Goal: Task Accomplishment & Management: Manage account settings

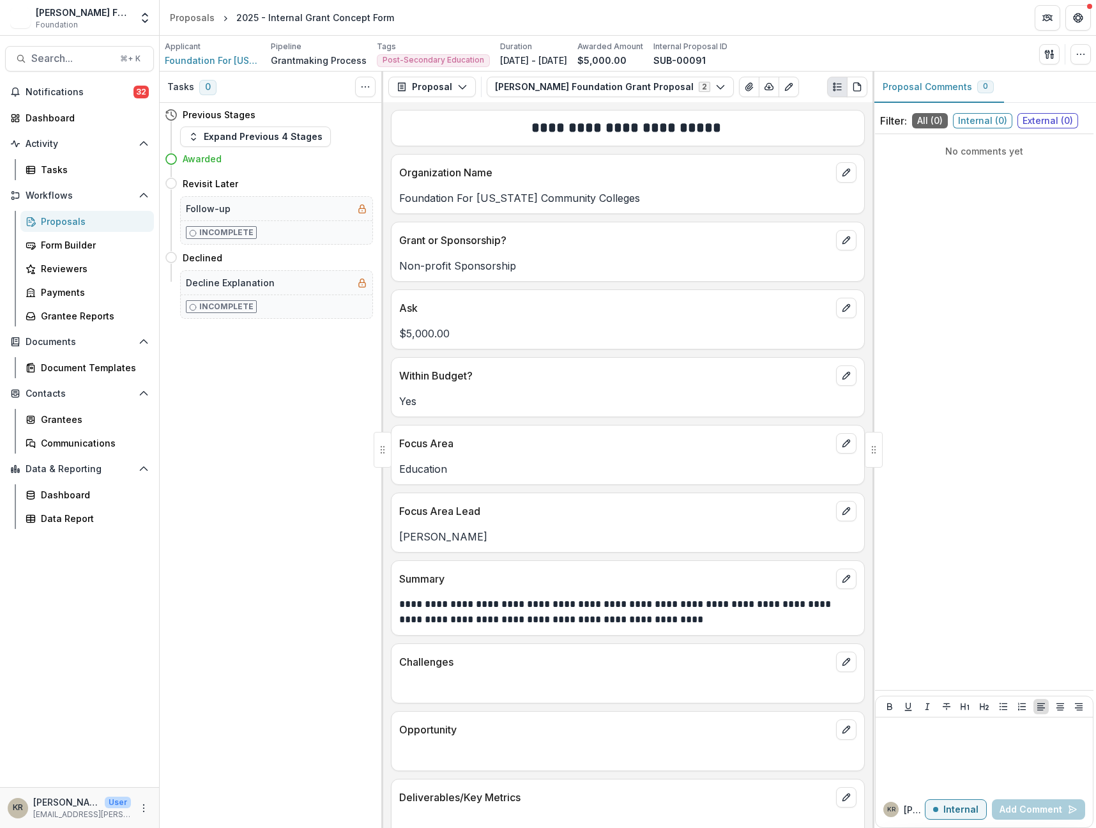
scroll to position [17, 0]
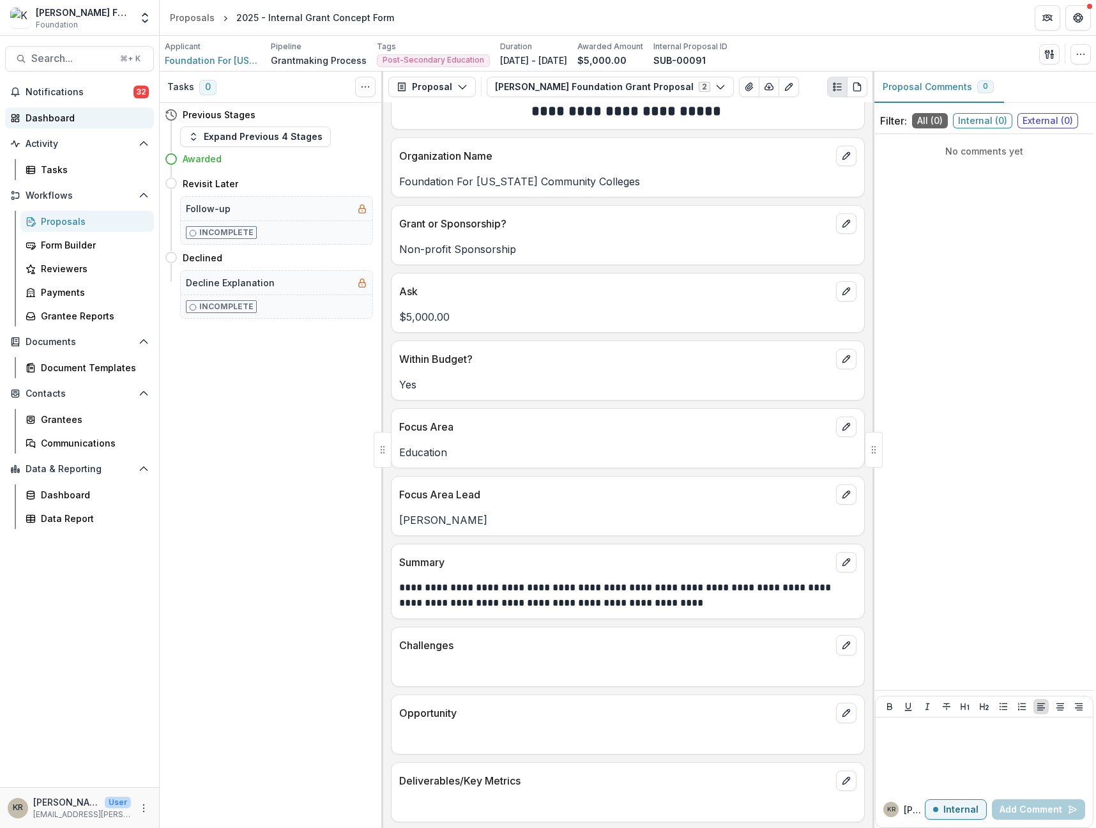
click at [66, 111] on div "Dashboard" at bounding box center [85, 117] width 118 height 13
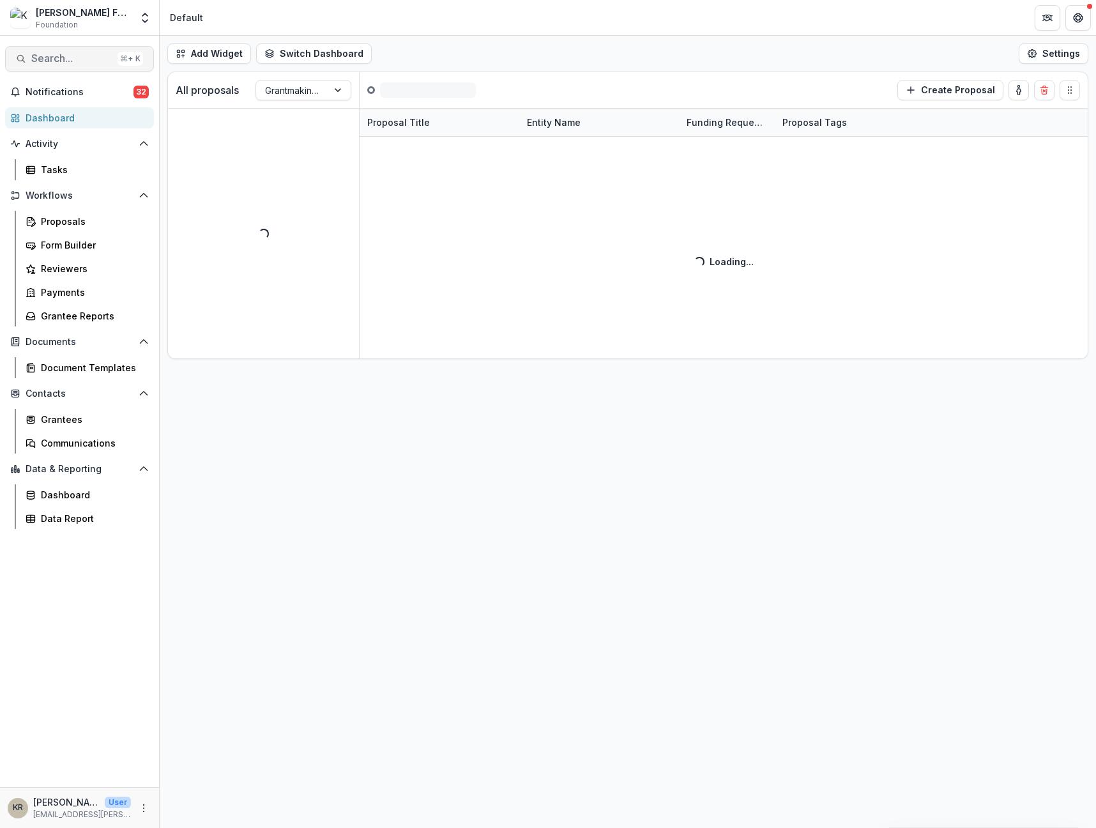
click at [70, 57] on span "Search..." at bounding box center [71, 58] width 81 height 12
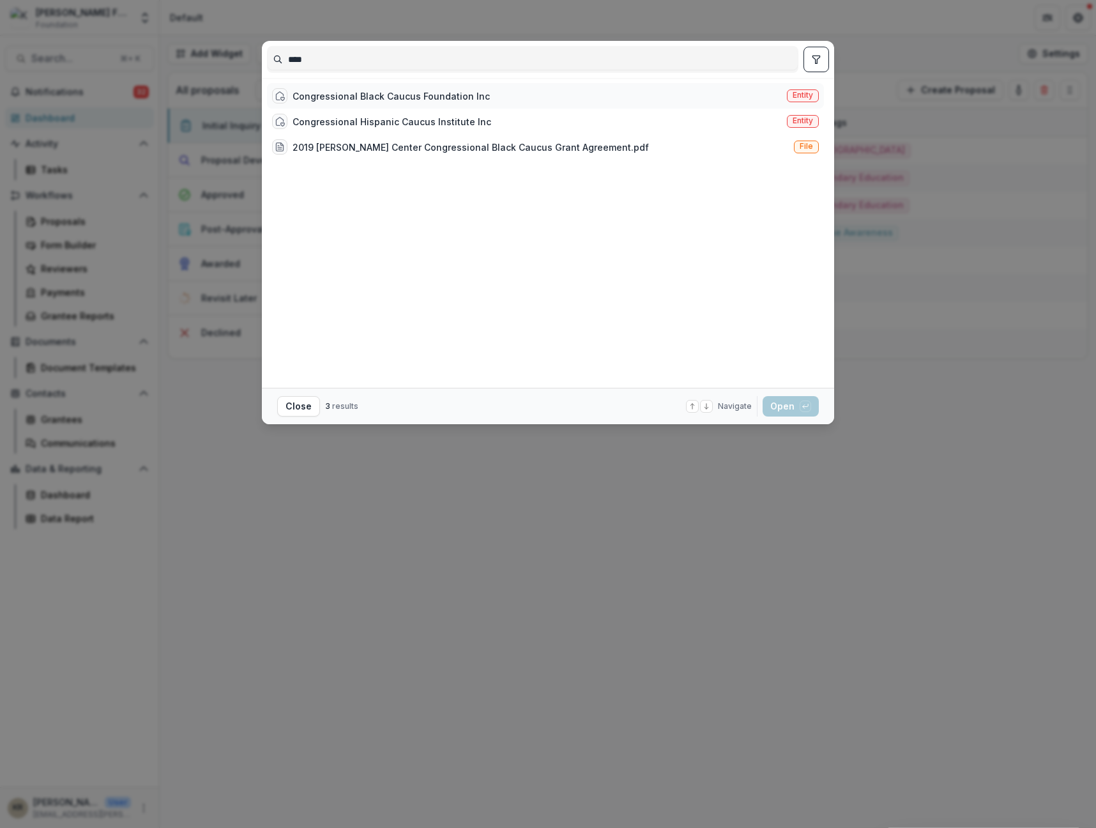
type input "****"
click at [343, 98] on div "Congressional Black Caucus Foundation Inc" at bounding box center [391, 95] width 197 height 13
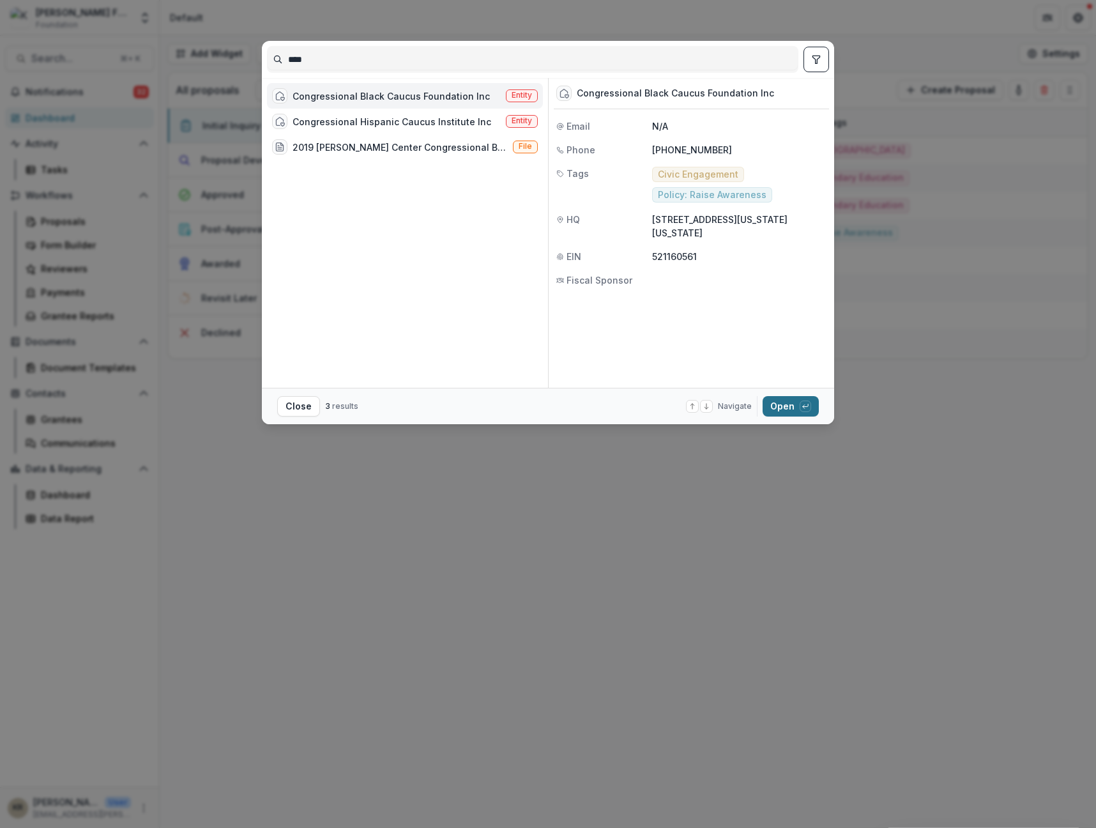
click at [773, 404] on button "Open with enter key" at bounding box center [791, 406] width 56 height 20
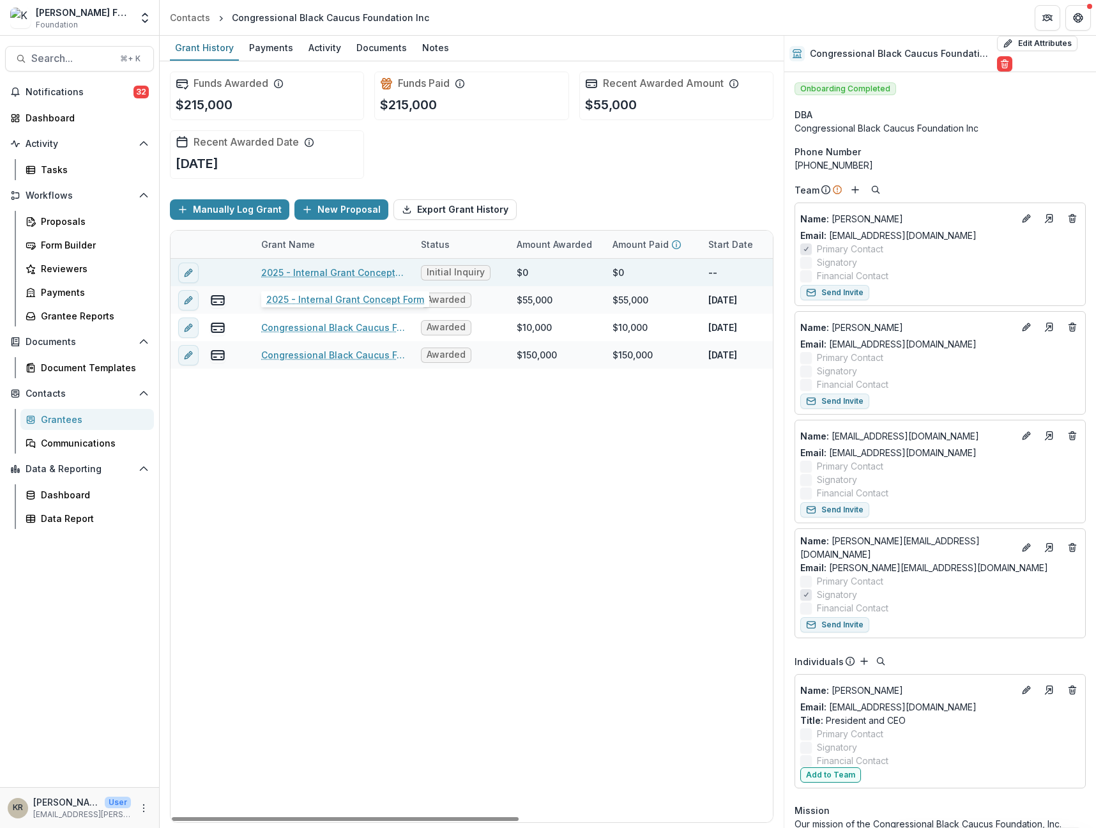
click at [307, 272] on link "2025 - Internal Grant Concept Form" at bounding box center [333, 272] width 144 height 13
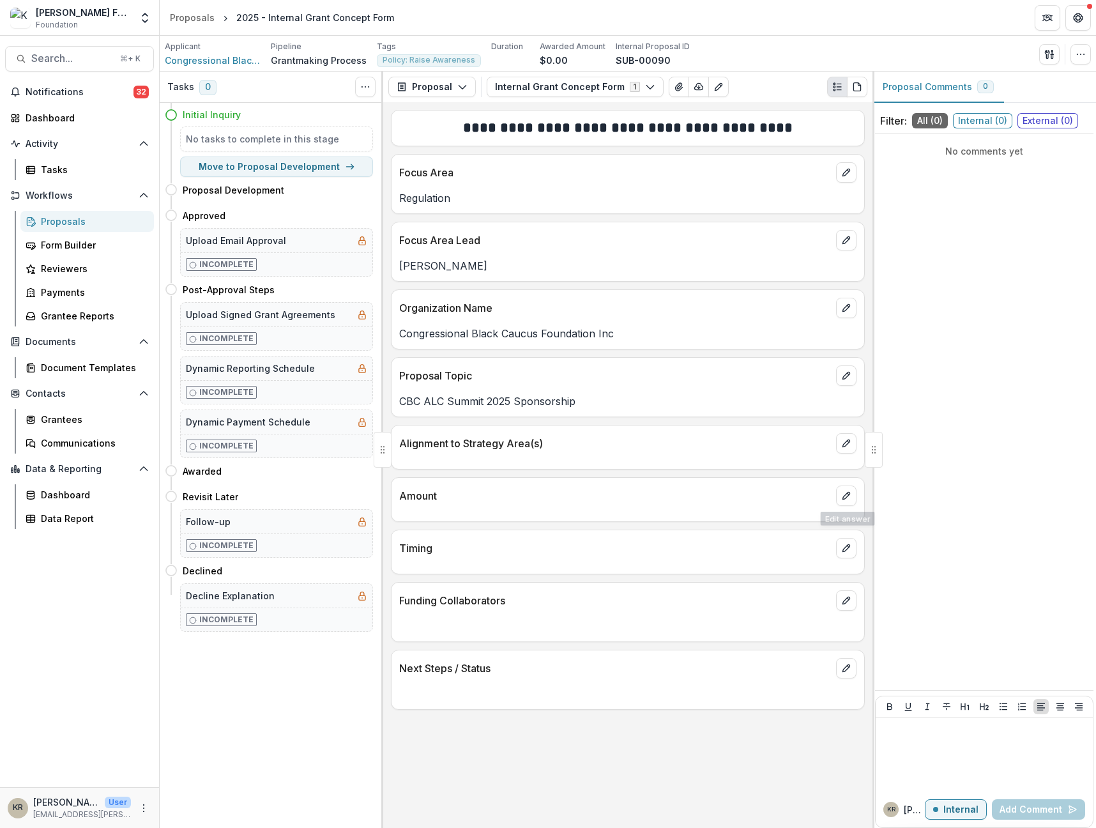
click at [834, 496] on div "Amount" at bounding box center [628, 492] width 473 height 28
click at [844, 492] on icon "edit" at bounding box center [846, 496] width 10 height 10
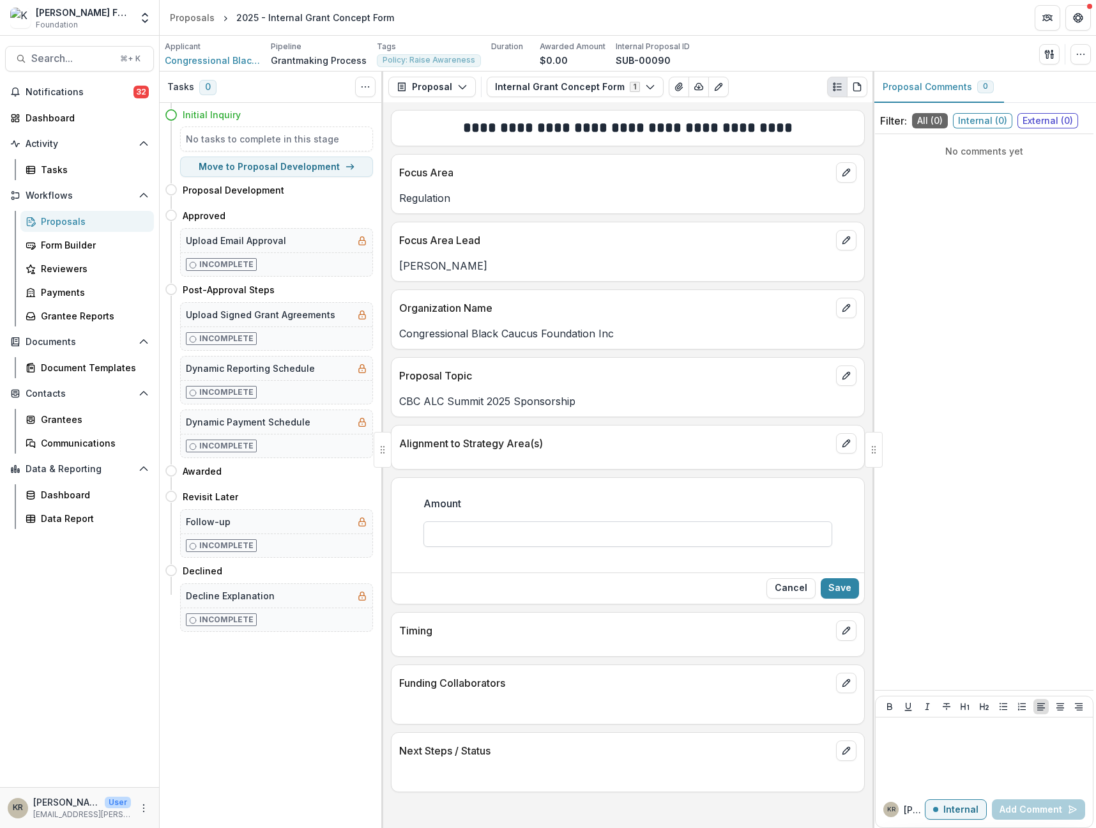
click at [503, 529] on input "Amount" at bounding box center [628, 534] width 409 height 26
type input "******"
click at [864, 594] on div "Cancel Save" at bounding box center [628, 587] width 473 height 31
click at [827, 583] on button "Save" at bounding box center [840, 588] width 38 height 20
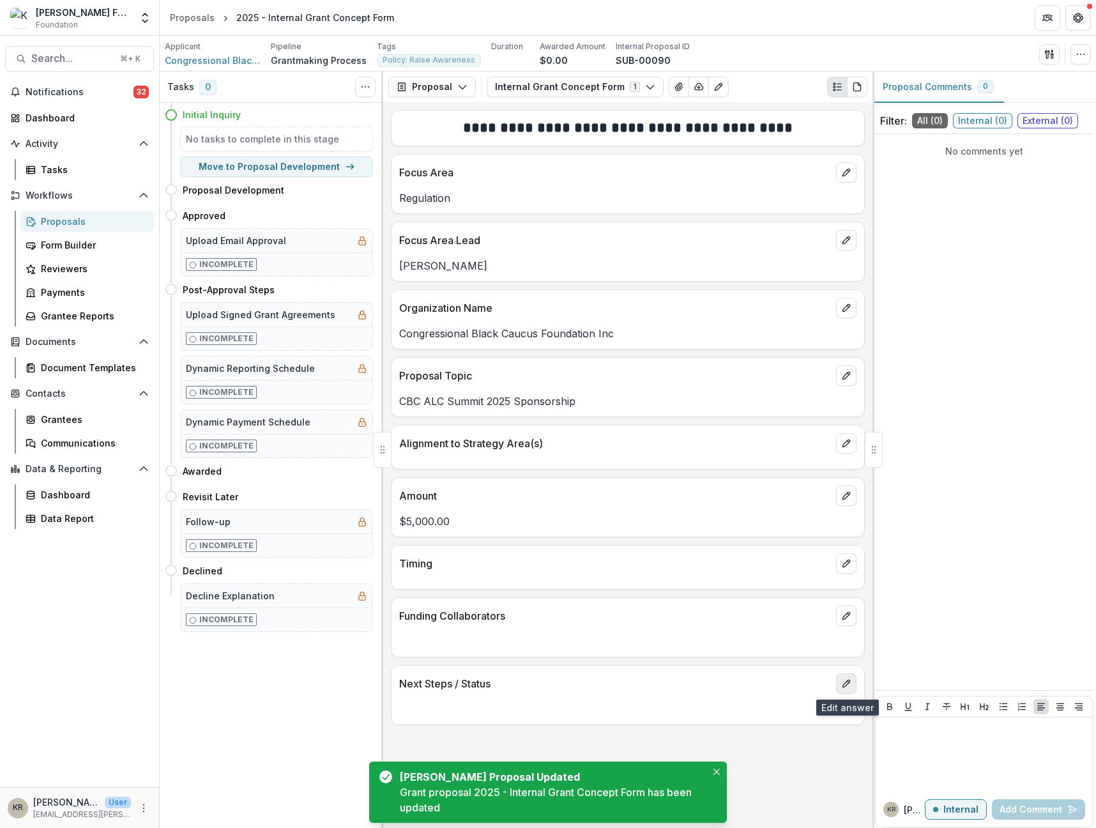
click at [855, 688] on button "edit" at bounding box center [846, 683] width 20 height 20
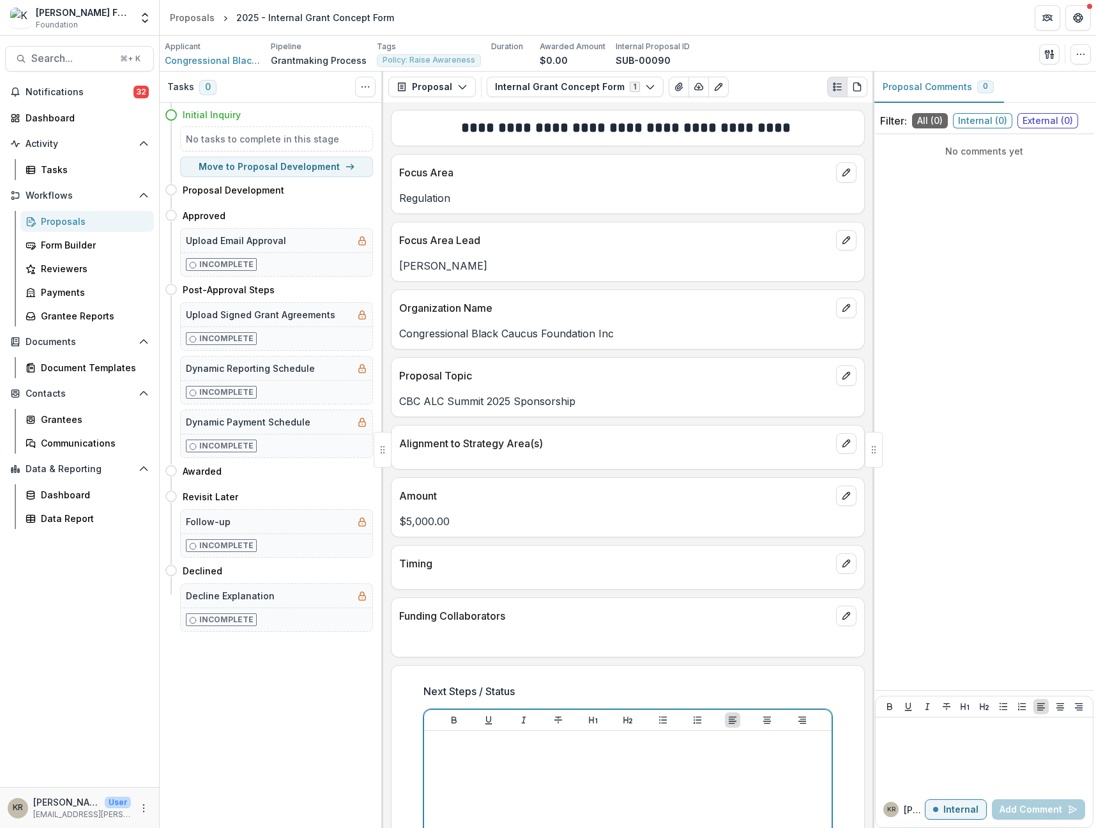
click at [617, 760] on div at bounding box center [627, 832] width 397 height 192
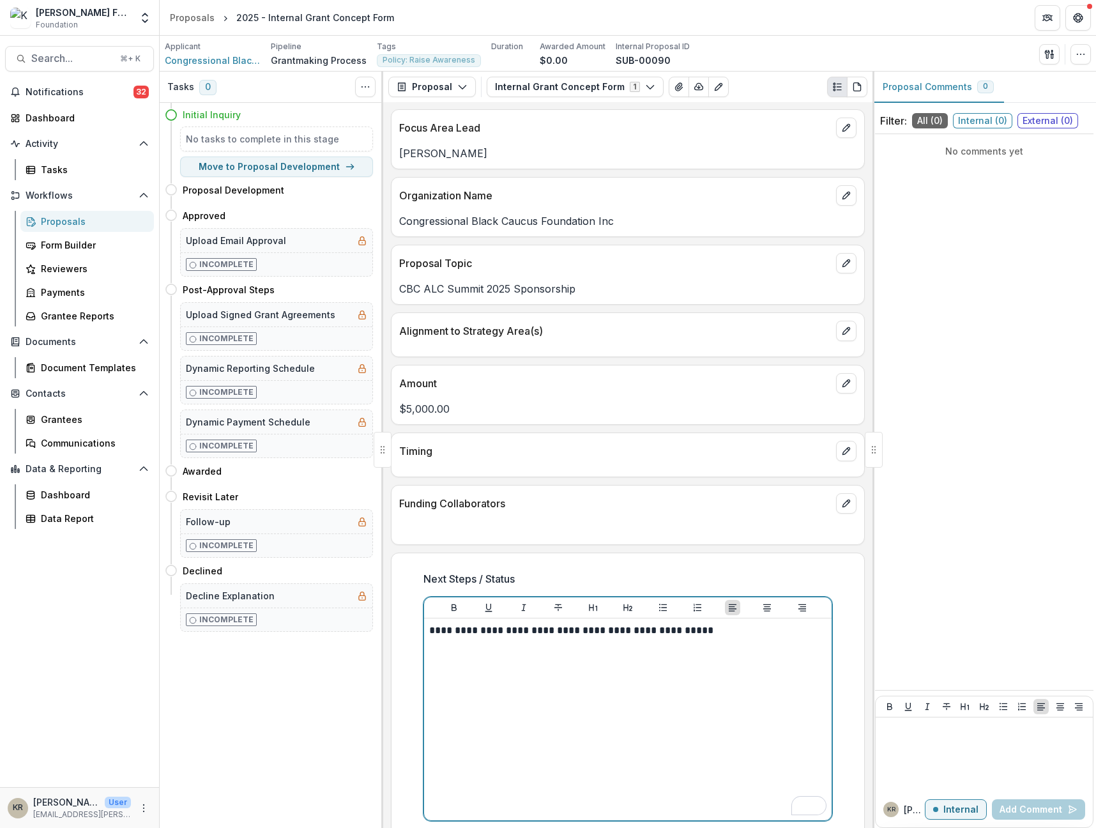
scroll to position [176, 0]
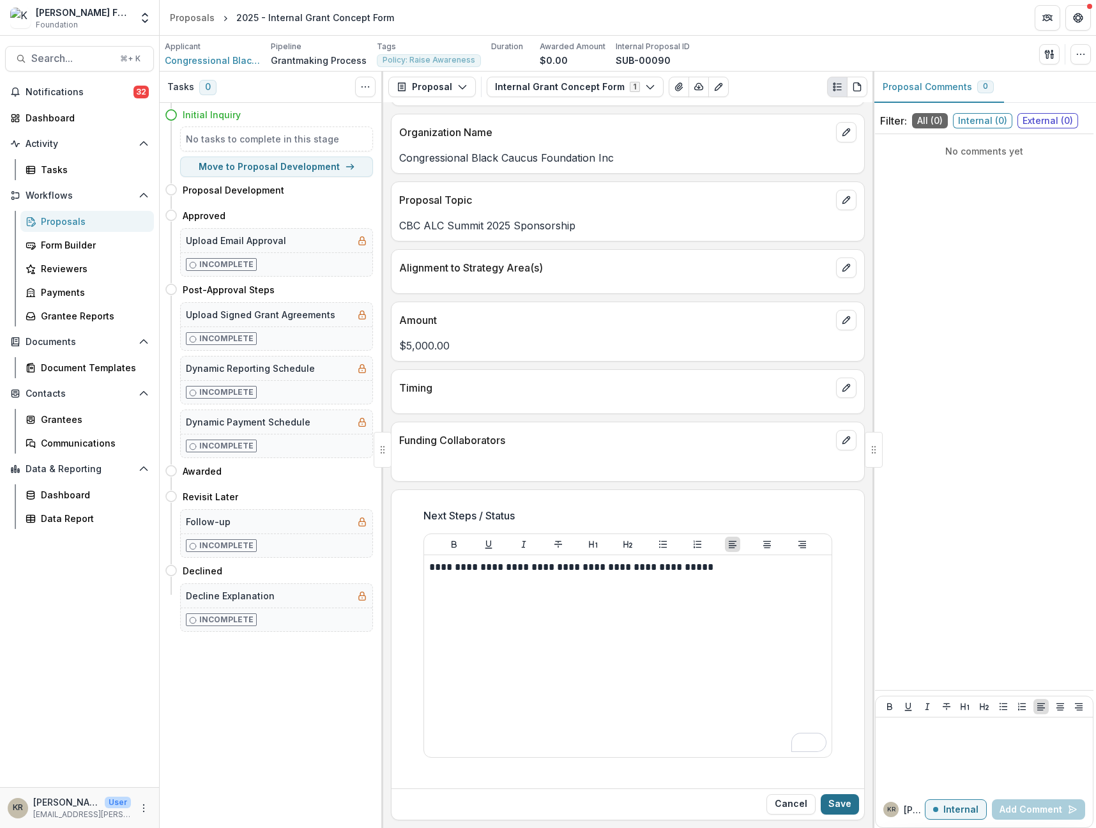
click at [845, 805] on button "Save" at bounding box center [840, 804] width 38 height 20
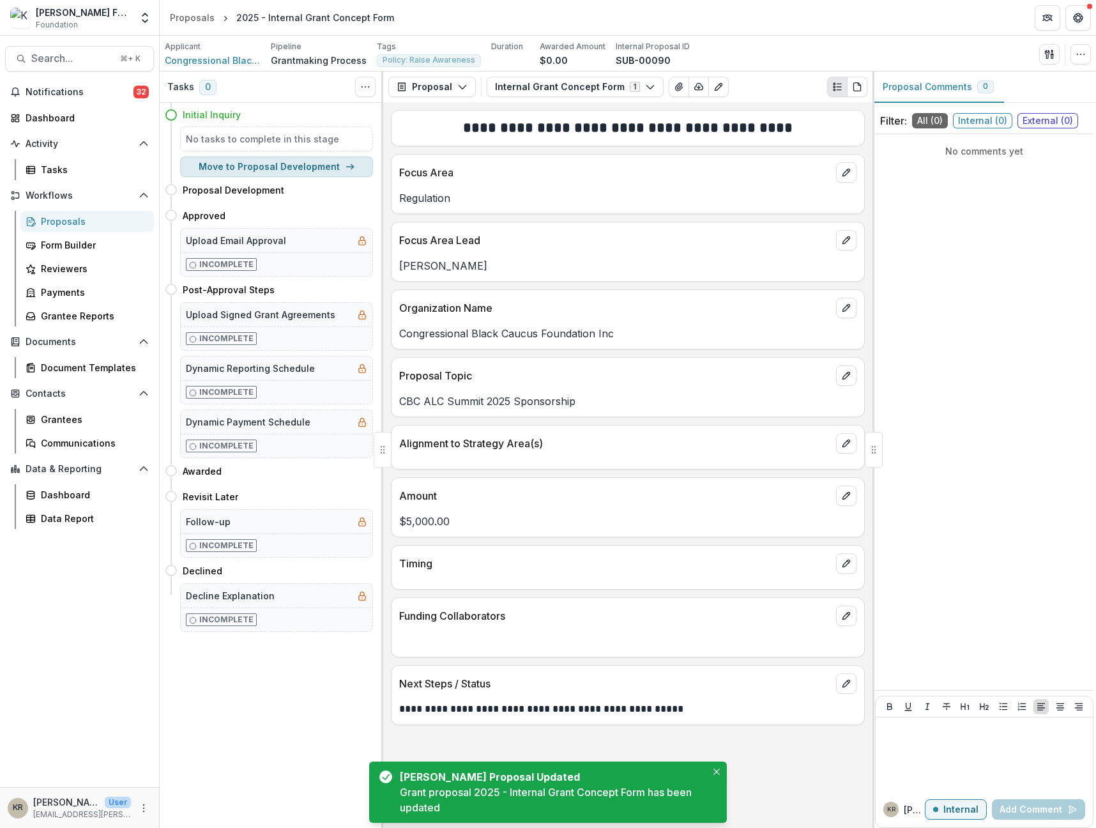
click at [215, 162] on button "Move to Proposal Development" at bounding box center [276, 167] width 193 height 20
select select "**********"
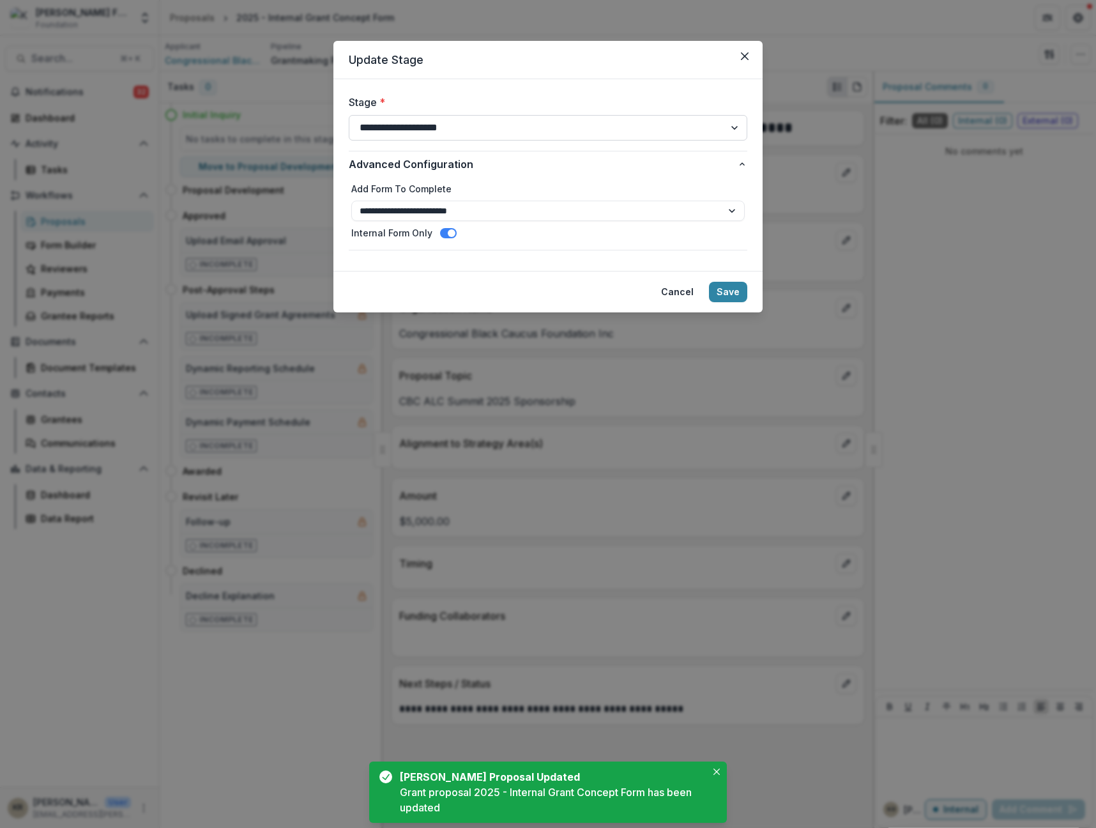
click at [407, 130] on select "**********" at bounding box center [548, 128] width 399 height 26
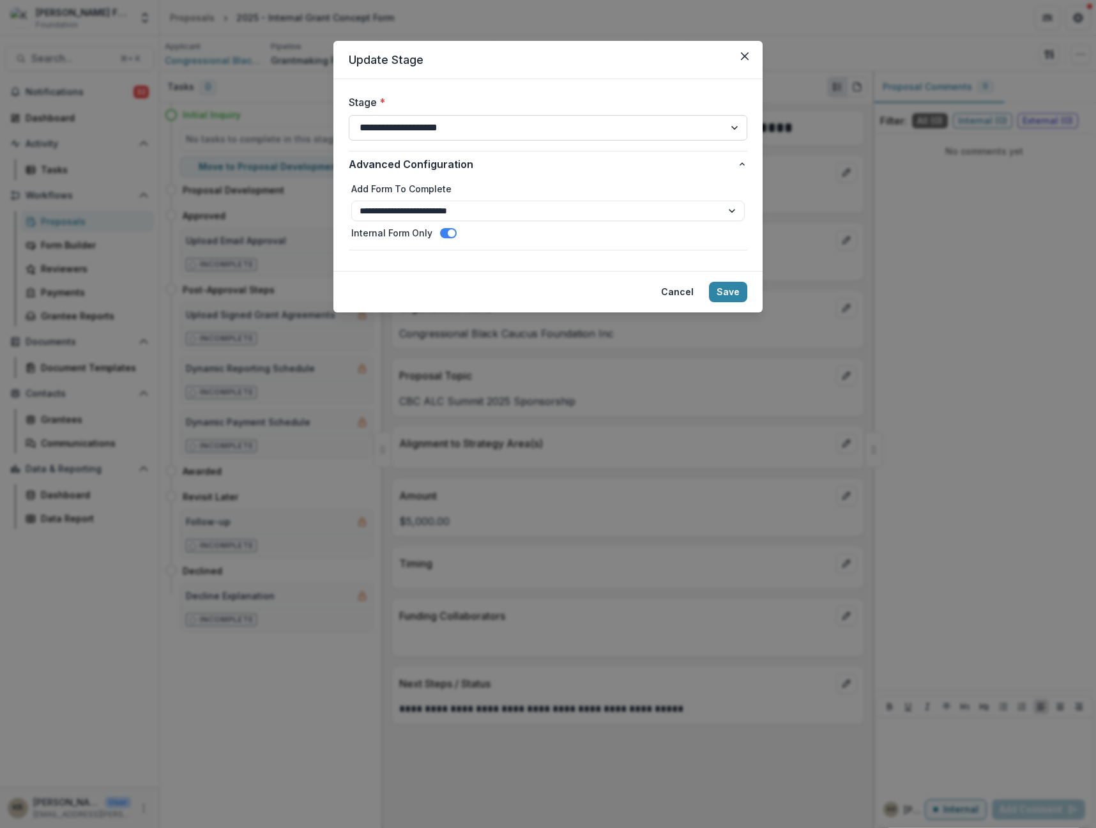
click at [349, 115] on select "**********" at bounding box center [548, 128] width 399 height 26
click at [417, 211] on select "**********" at bounding box center [548, 211] width 394 height 20
click at [351, 201] on select "**********" at bounding box center [548, 211] width 394 height 20
click at [417, 211] on select "**********" at bounding box center [548, 211] width 394 height 20
click at [351, 201] on select "**********" at bounding box center [548, 211] width 394 height 20
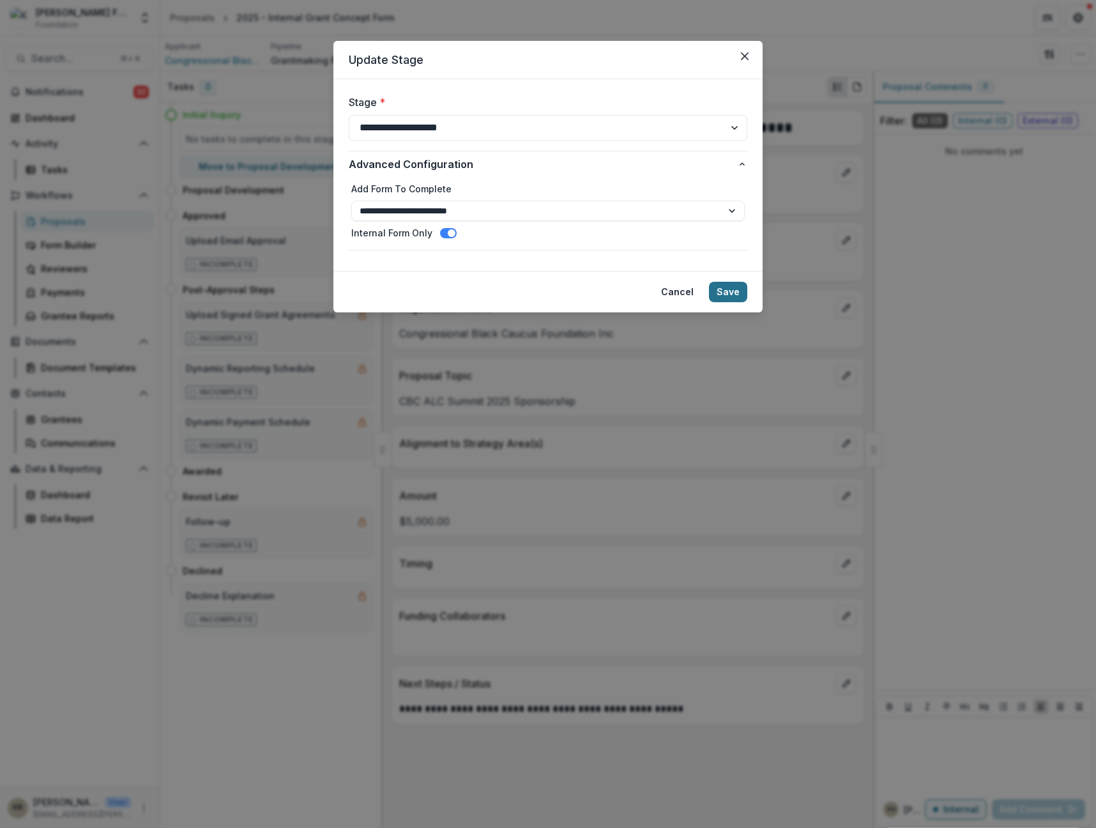
click at [735, 288] on button "Save" at bounding box center [728, 292] width 38 height 20
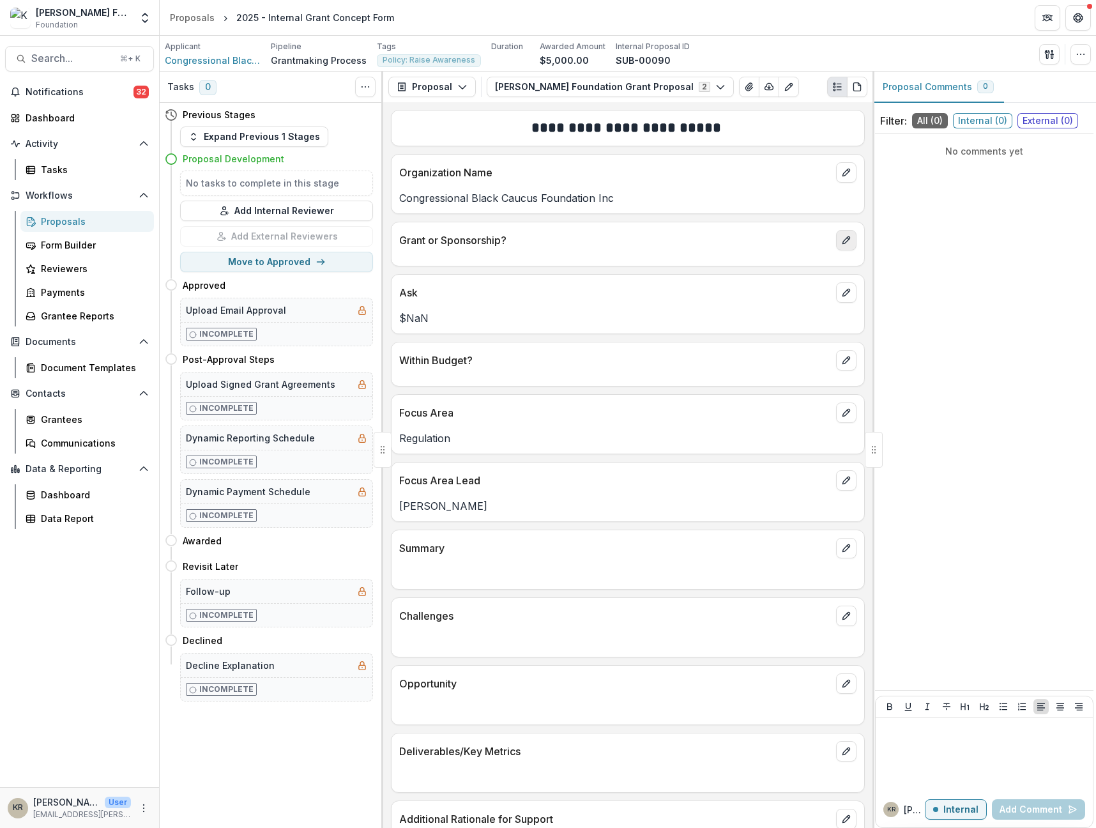
click at [847, 238] on line "edit" at bounding box center [848, 239] width 2 height 2
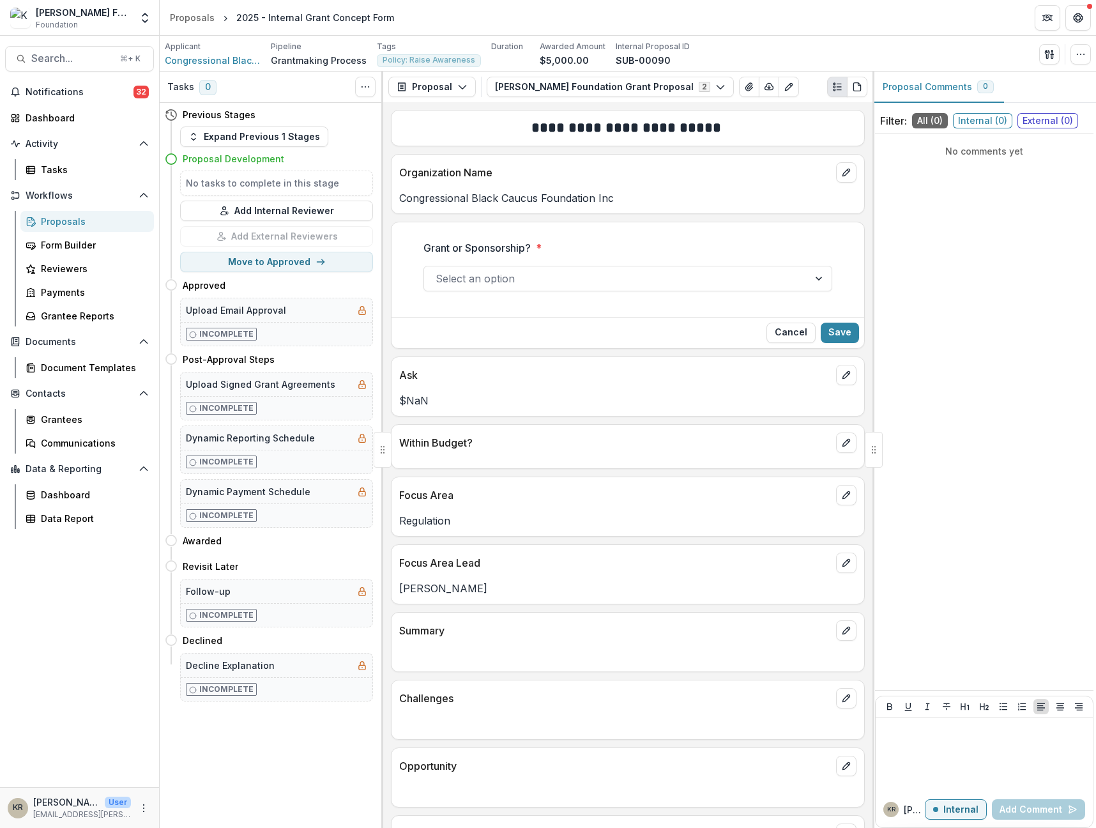
click at [691, 294] on div "Grant or Sponsorship? * Select an option" at bounding box center [628, 271] width 409 height 82
click at [680, 287] on div at bounding box center [617, 279] width 362 height 18
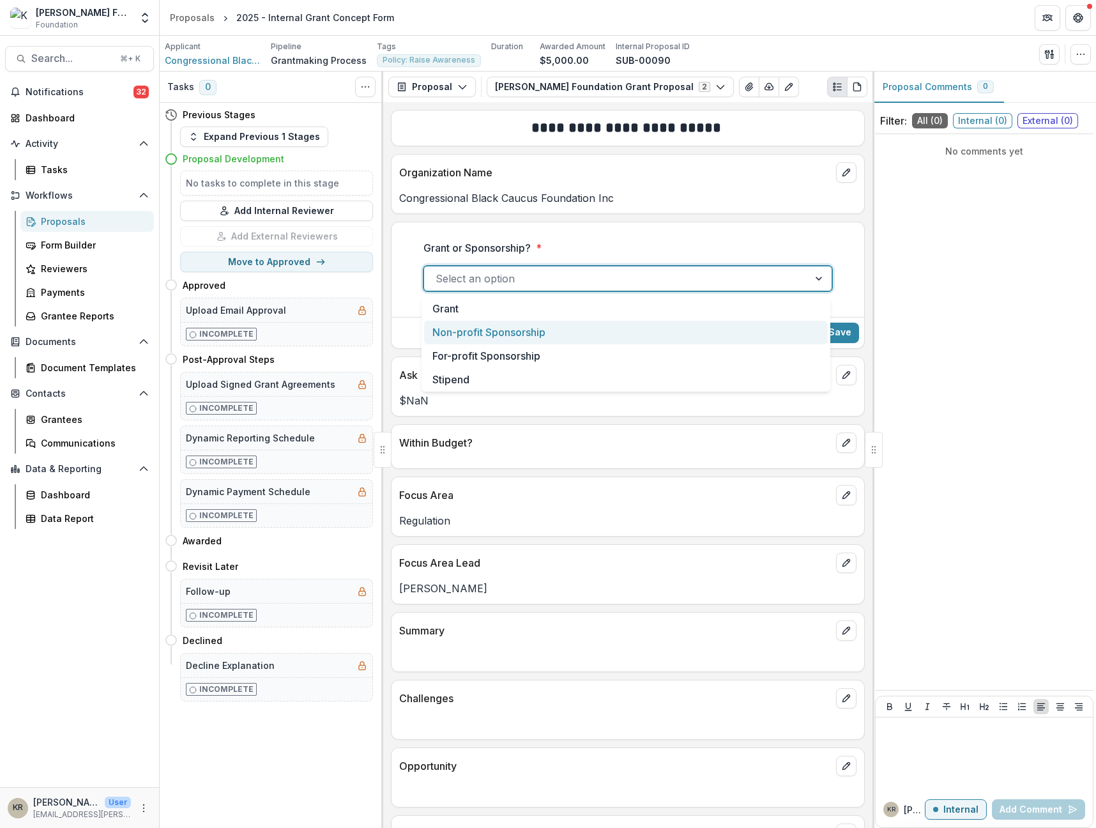
click at [483, 338] on div "Non-profit Sponsorship" at bounding box center [626, 333] width 404 height 24
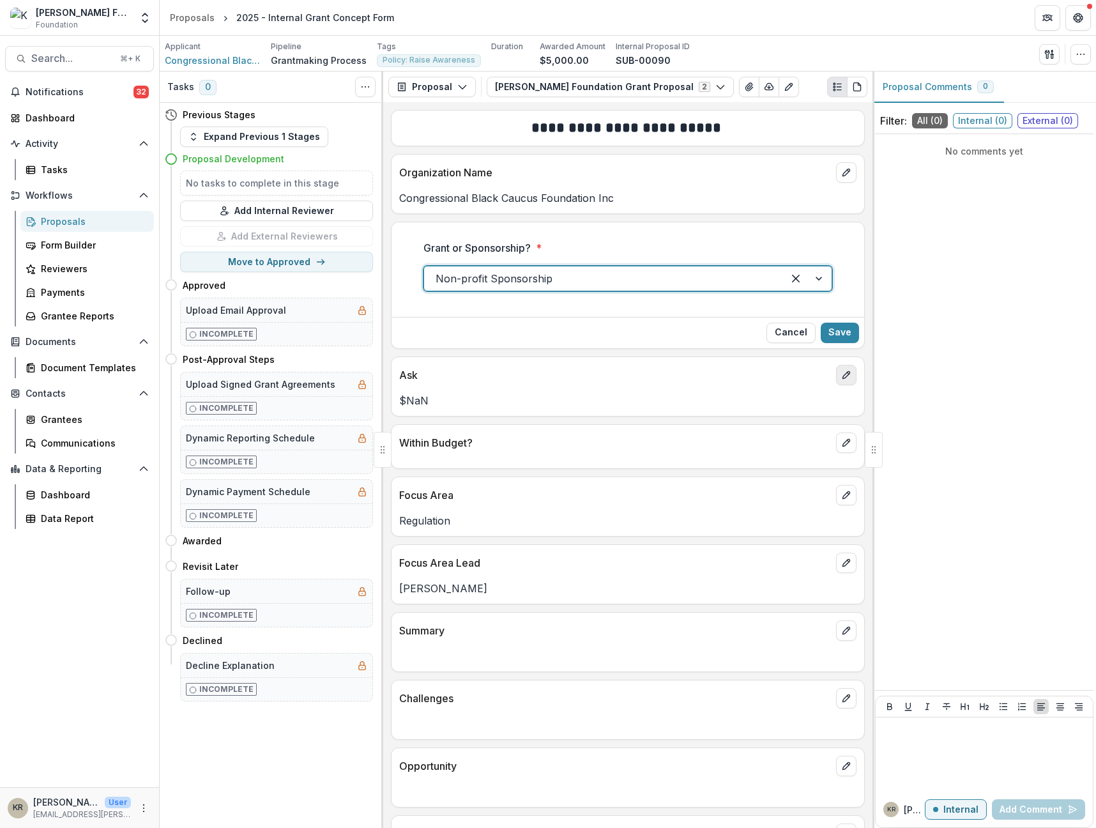
click at [848, 370] on button "edit" at bounding box center [846, 375] width 20 height 20
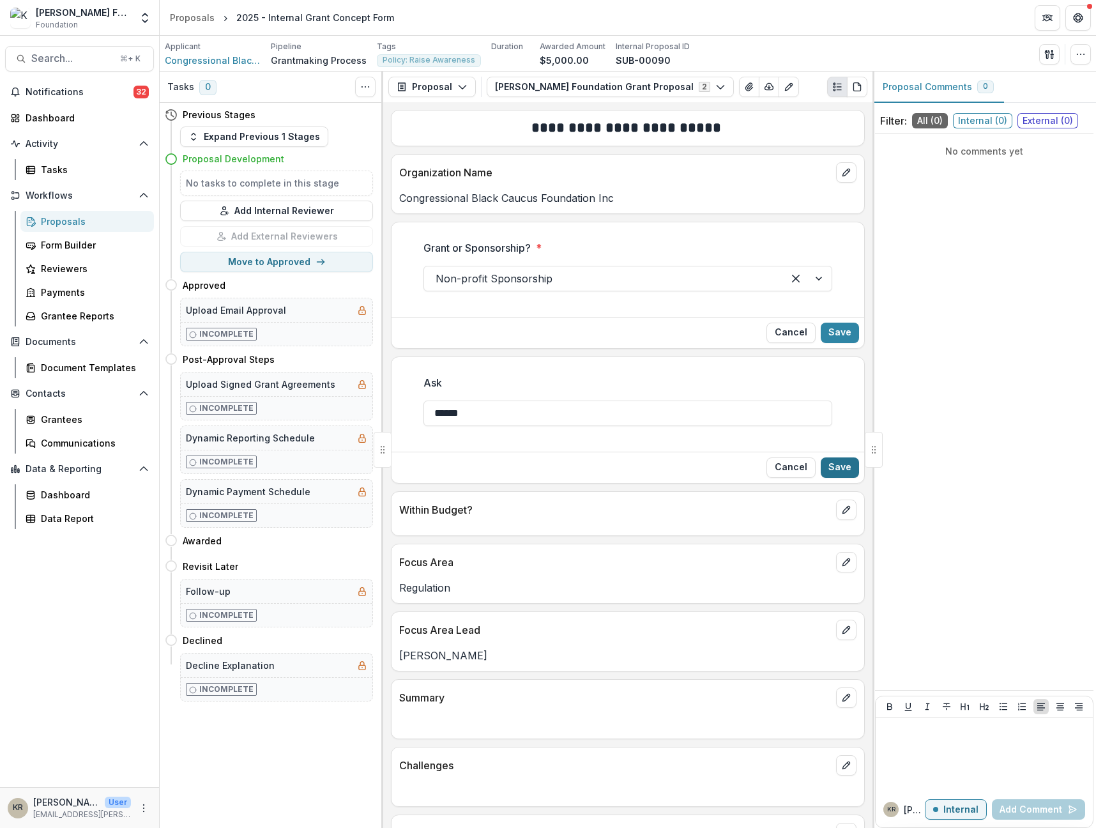
click at [834, 470] on button "Save" at bounding box center [840, 467] width 38 height 20
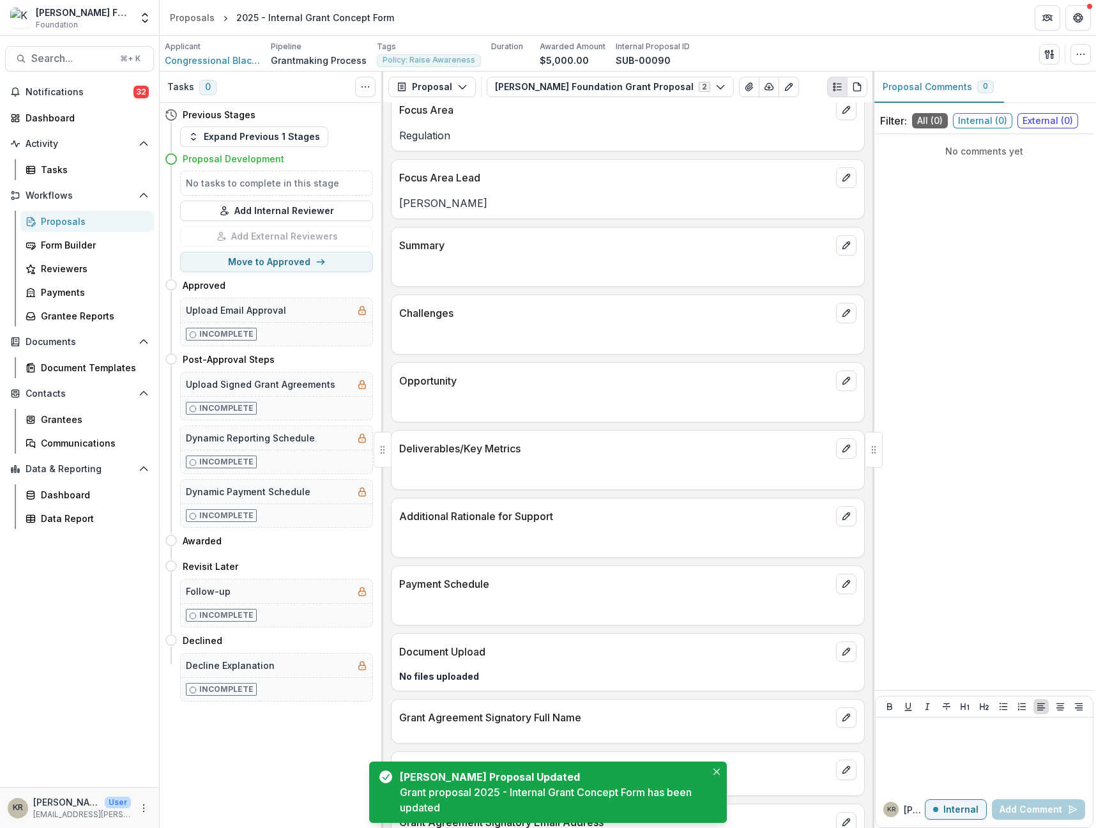
scroll to position [393, 0]
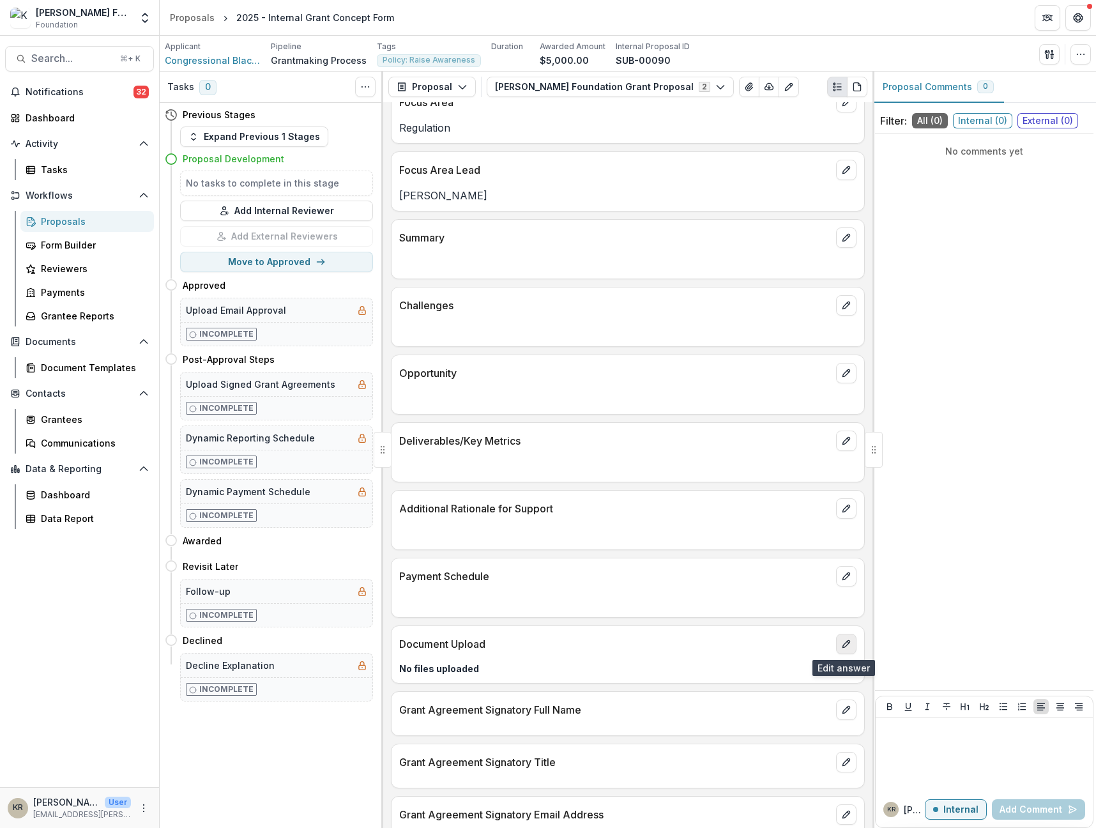
click at [845, 640] on icon "edit" at bounding box center [846, 643] width 7 height 7
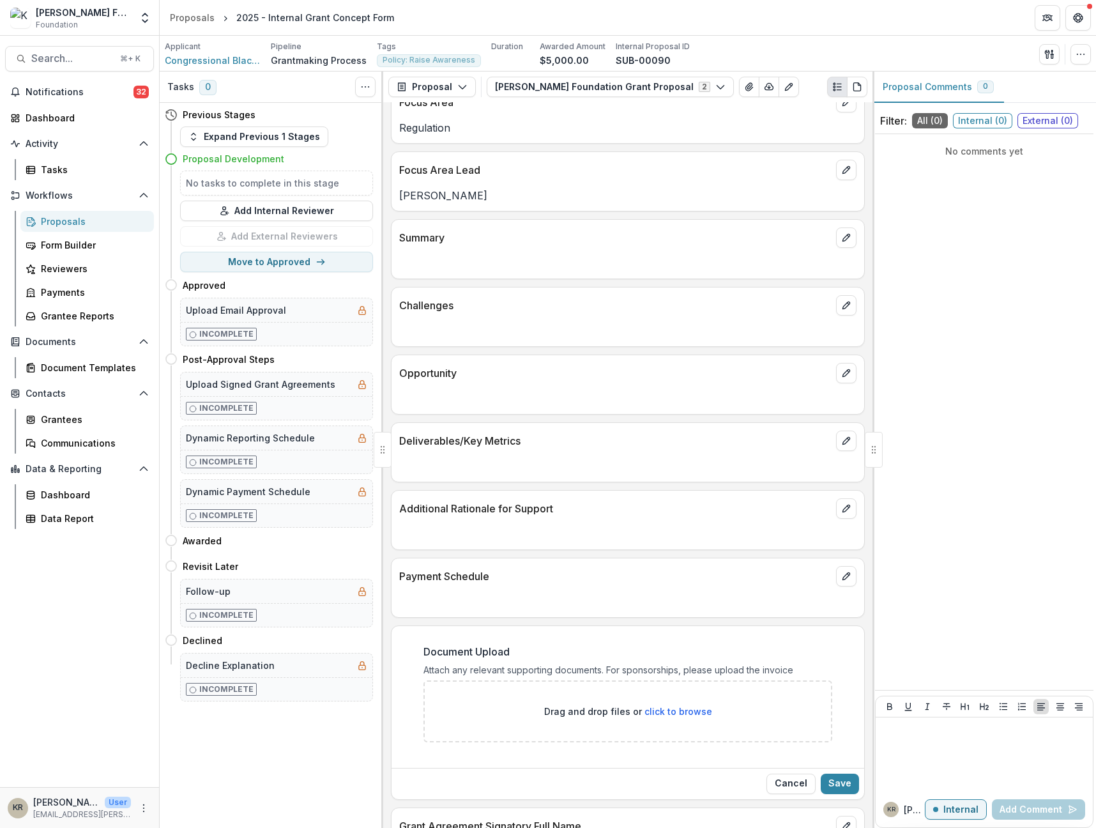
click at [700, 714] on span "click to browse" at bounding box center [679, 711] width 68 height 11
type input "**********"
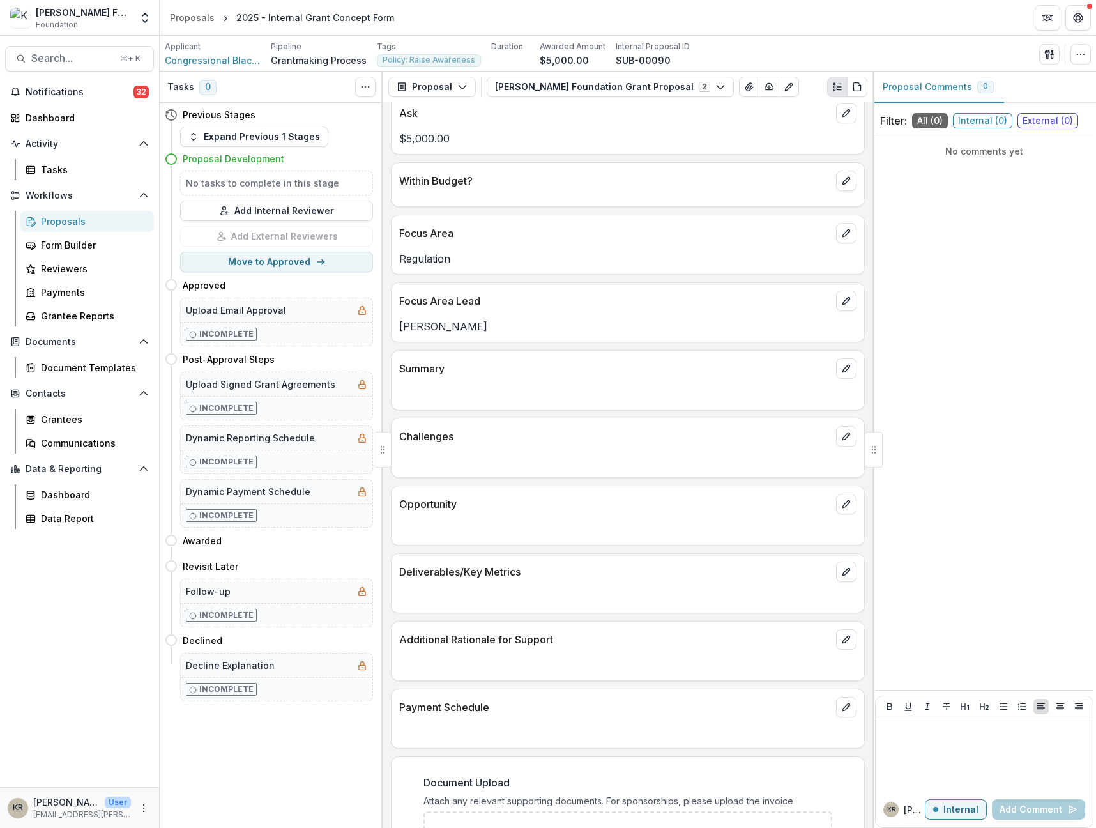
scroll to position [0, 0]
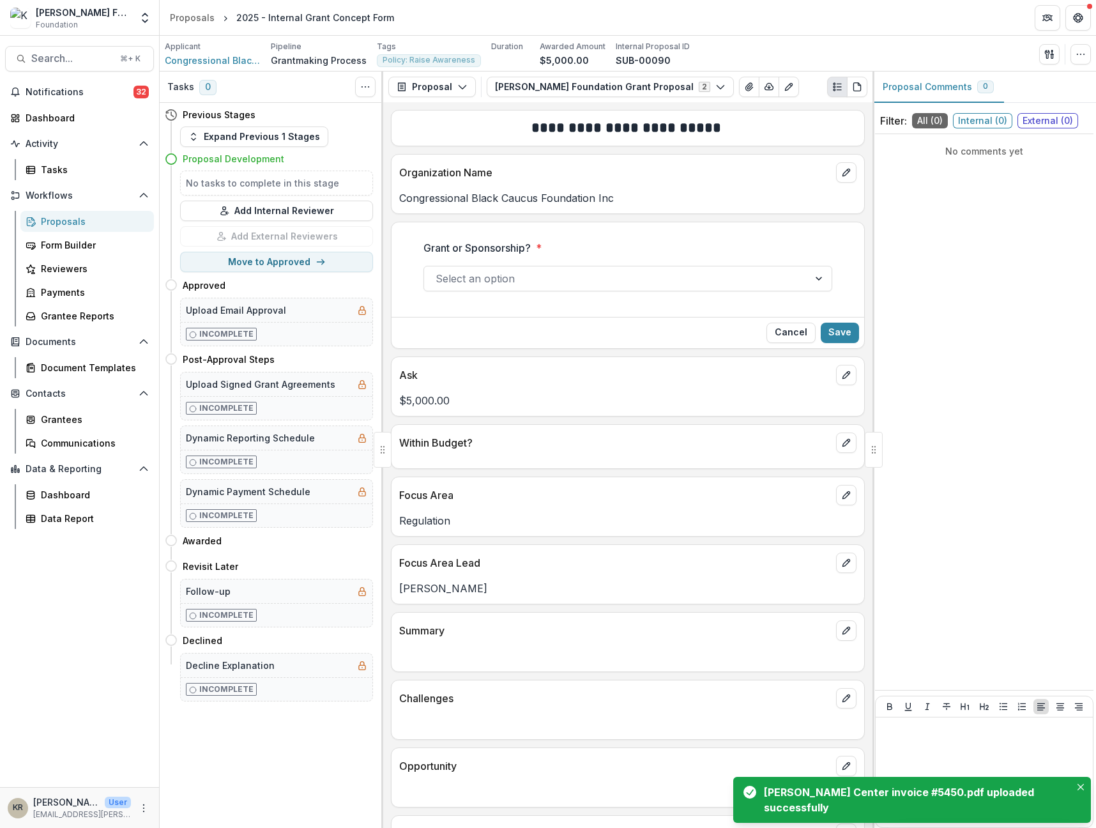
click at [604, 276] on div at bounding box center [617, 279] width 362 height 18
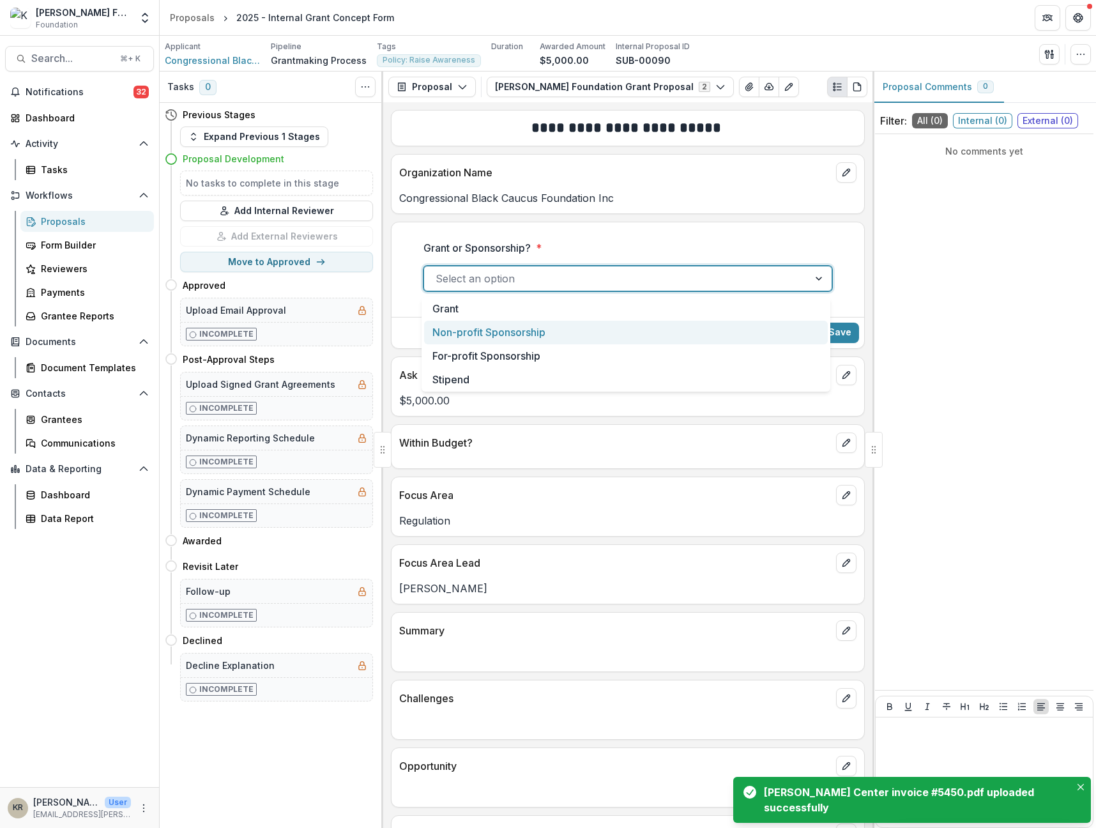
click at [549, 334] on div "Non-profit Sponsorship" at bounding box center [626, 333] width 404 height 24
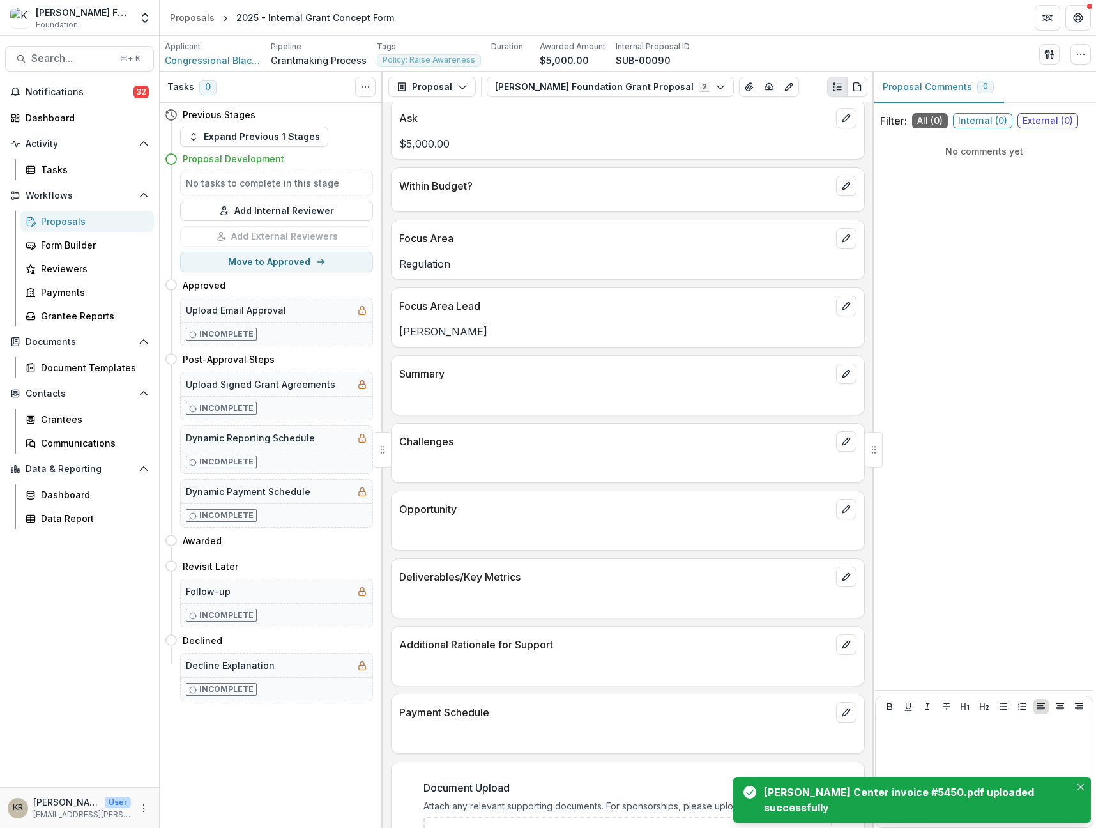
scroll to position [52, 0]
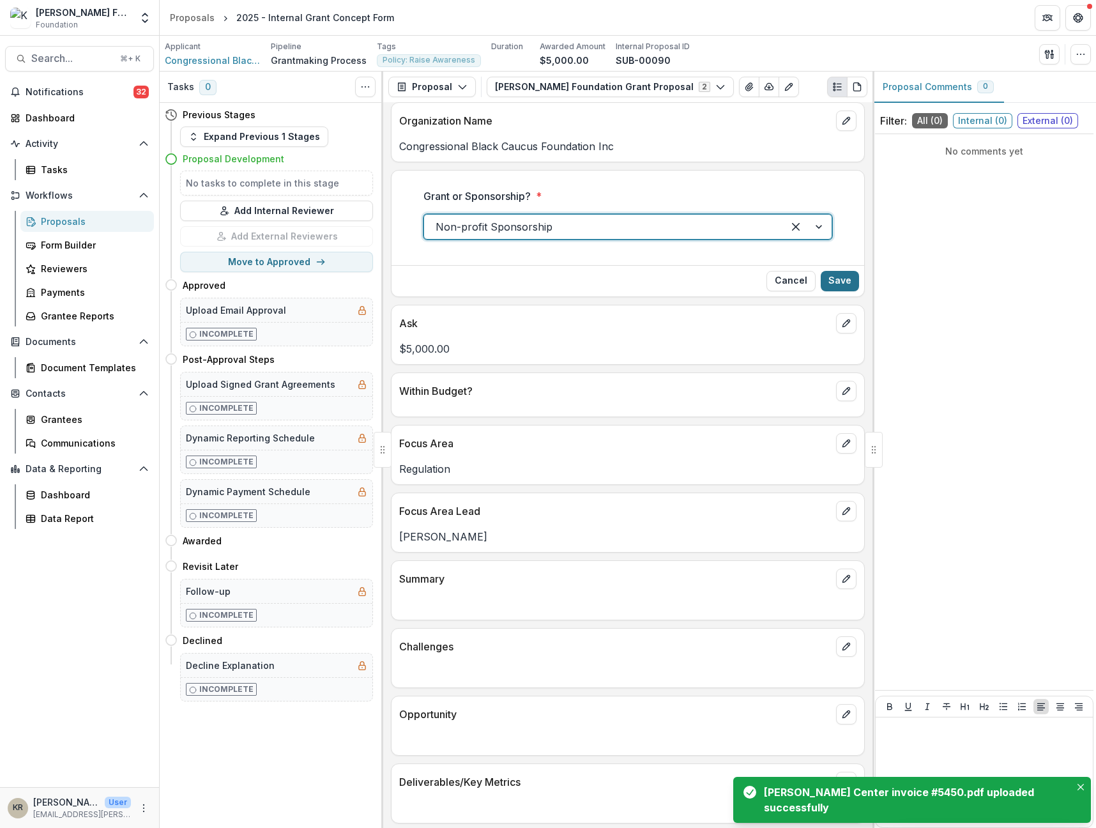
click at [834, 284] on button "Save" at bounding box center [840, 281] width 38 height 20
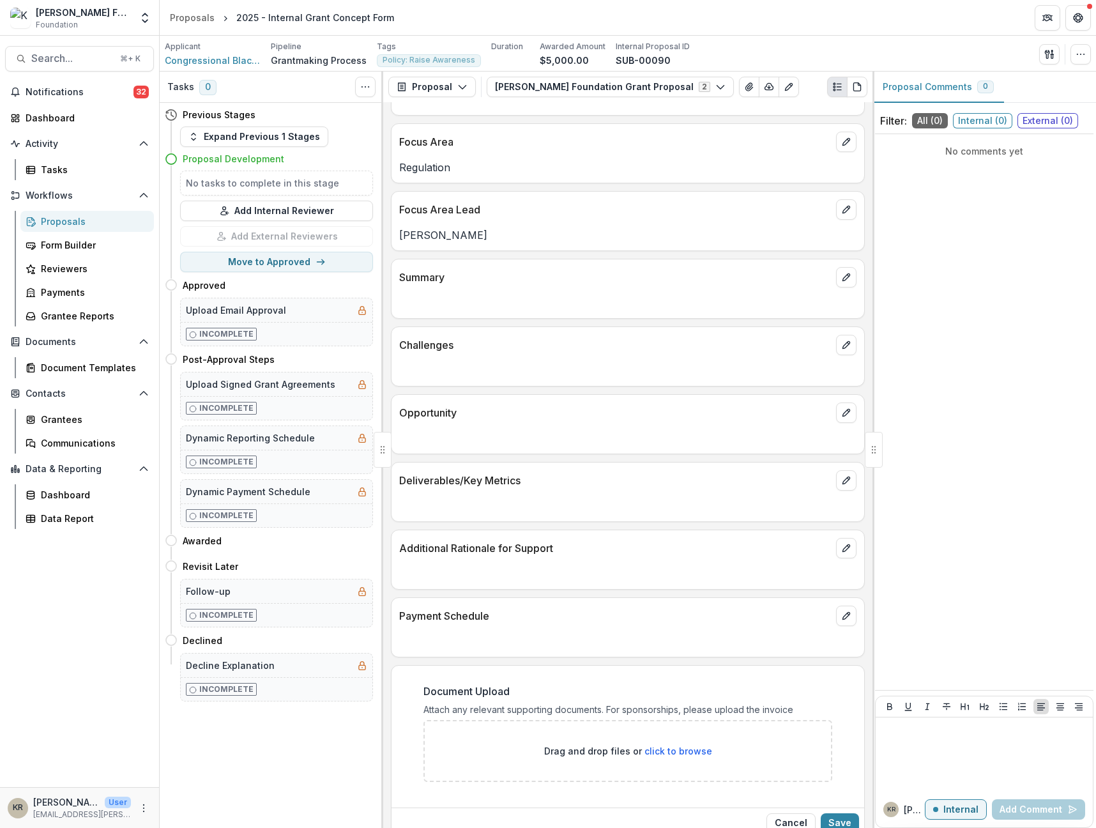
scroll to position [620, 0]
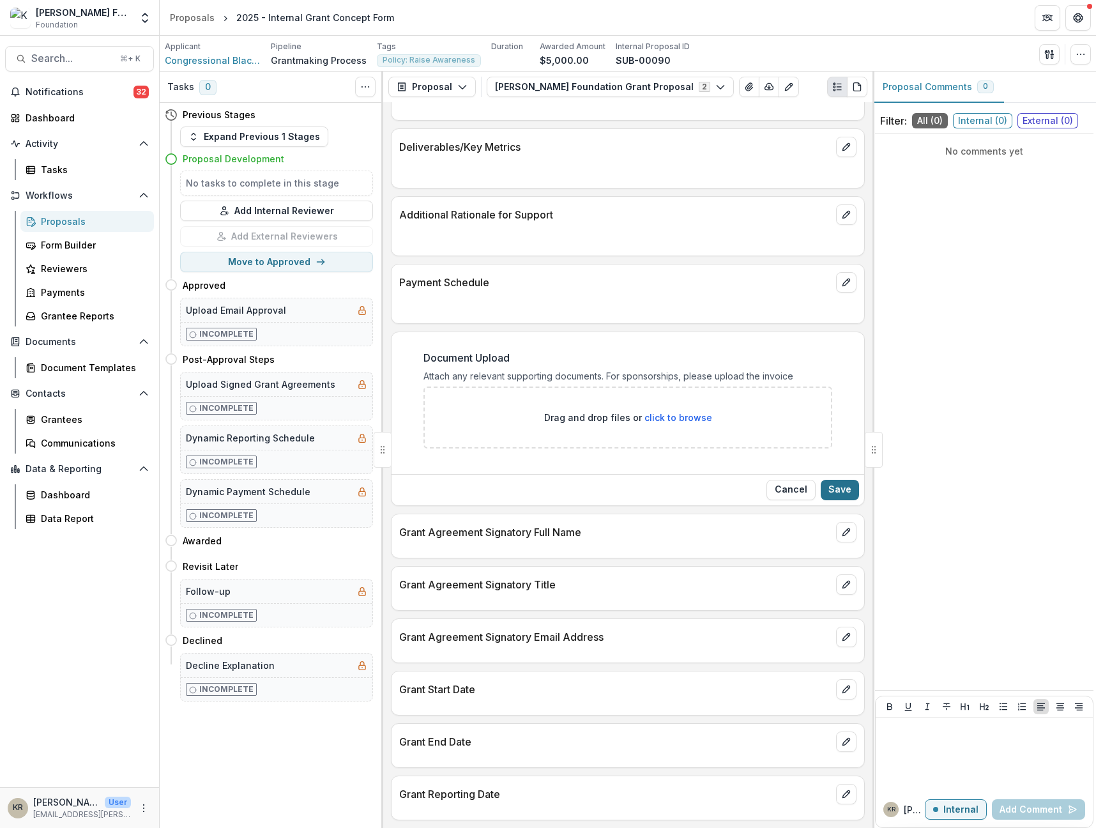
click at [831, 489] on button "Save" at bounding box center [840, 490] width 38 height 20
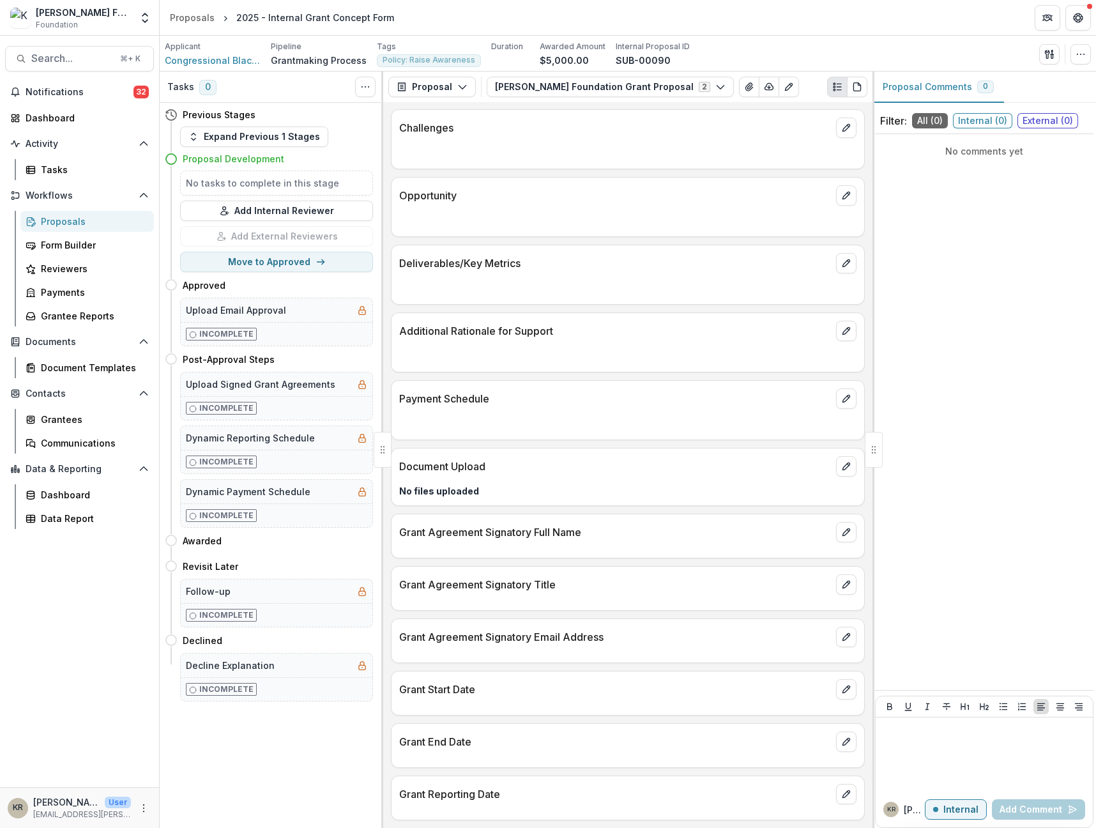
scroll to position [504, 0]
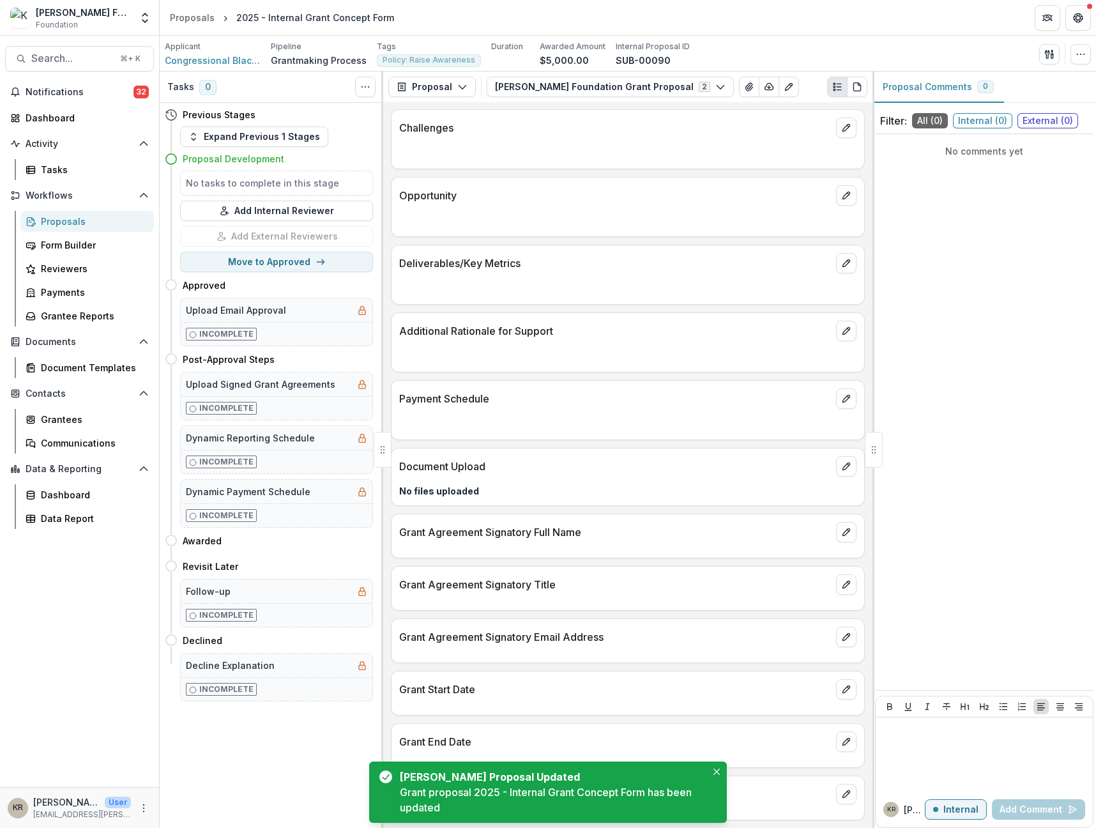
click at [853, 468] on div "Document Upload" at bounding box center [628, 463] width 473 height 28
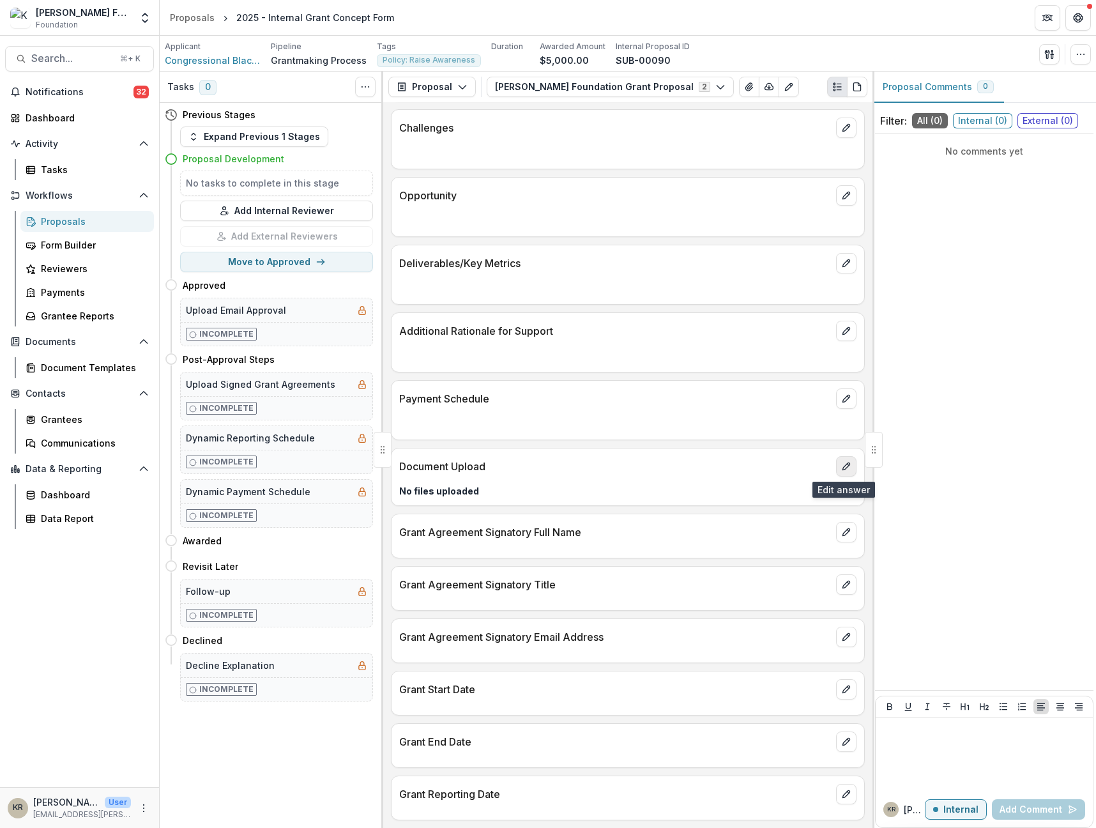
click at [836, 465] on button "edit" at bounding box center [846, 466] width 20 height 20
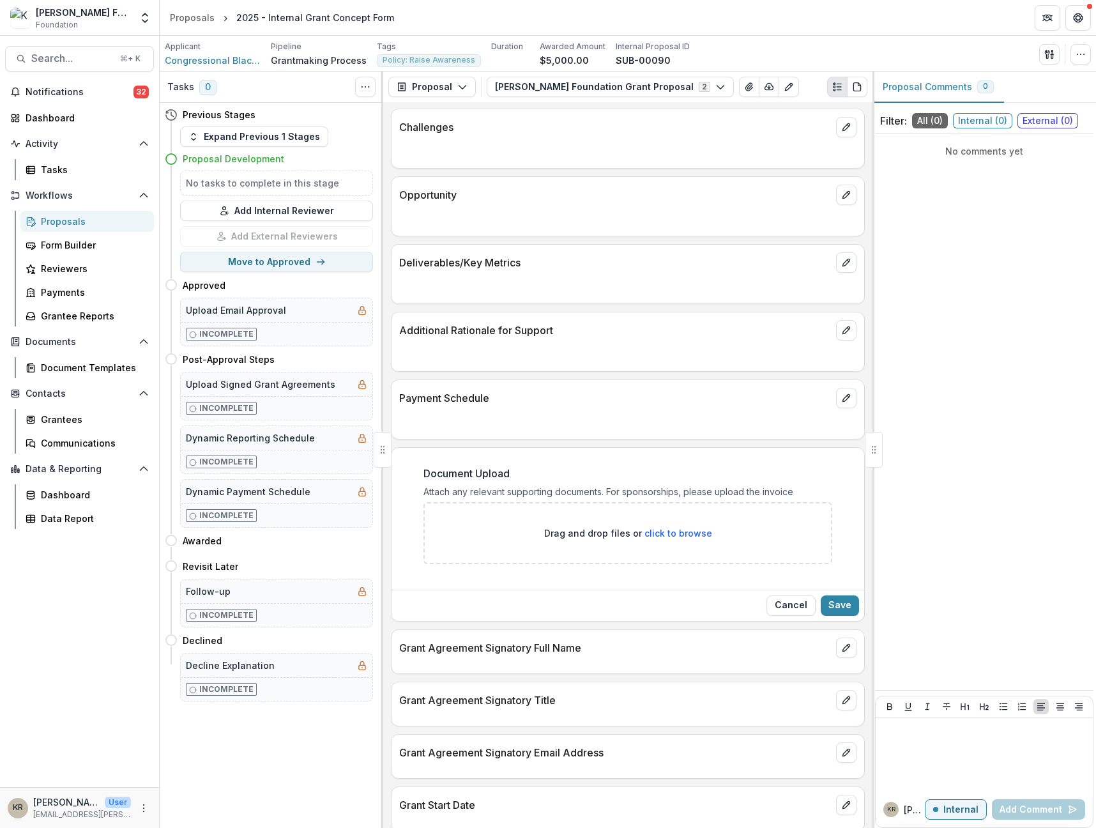
click at [706, 537] on div "Drag and drop files or click to browse" at bounding box center [628, 533] width 409 height 62
type input "**********"
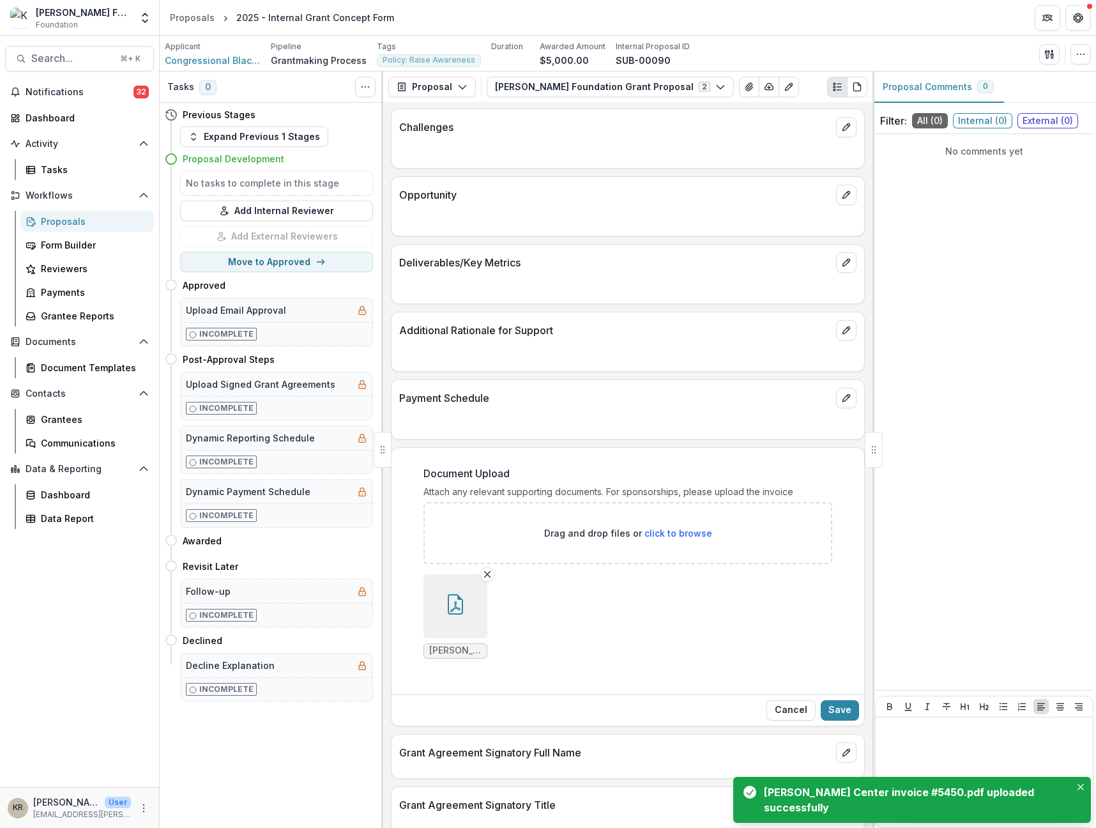
click at [856, 706] on div "Cancel Save" at bounding box center [628, 710] width 473 height 31
click at [853, 707] on button "Save" at bounding box center [840, 710] width 38 height 20
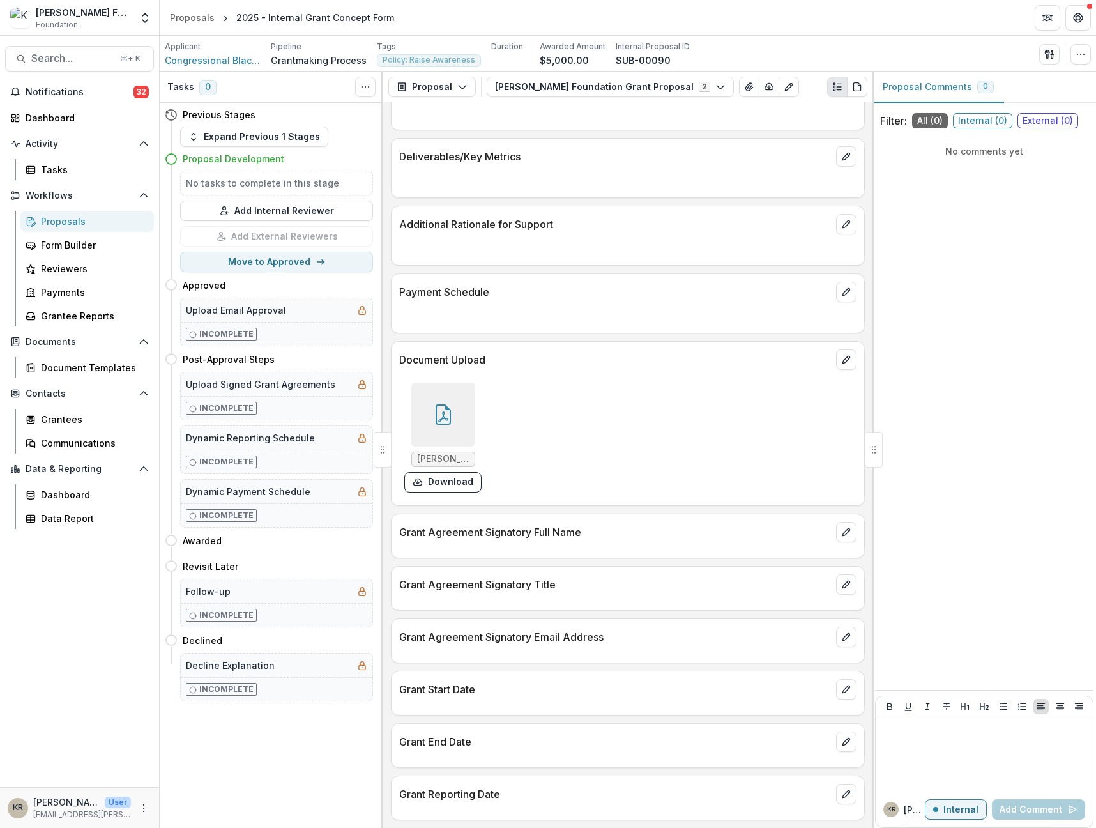
scroll to position [595, 0]
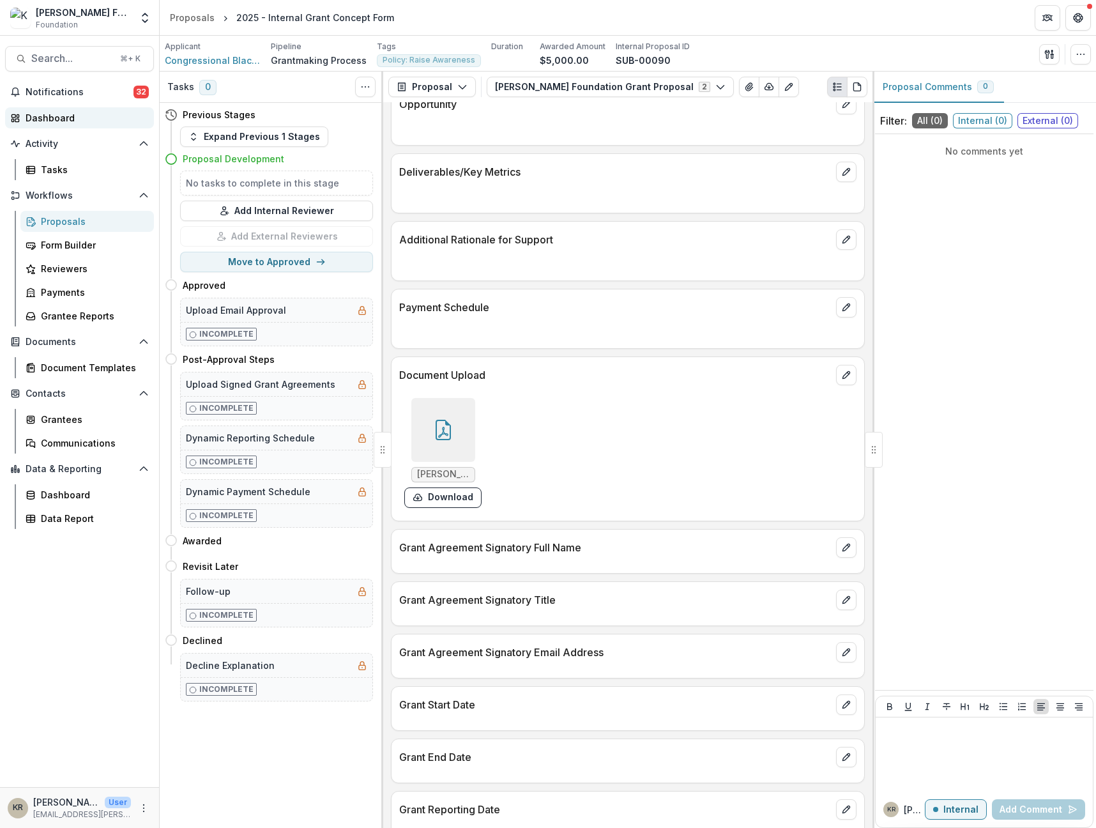
click at [61, 116] on div "Dashboard" at bounding box center [85, 117] width 118 height 13
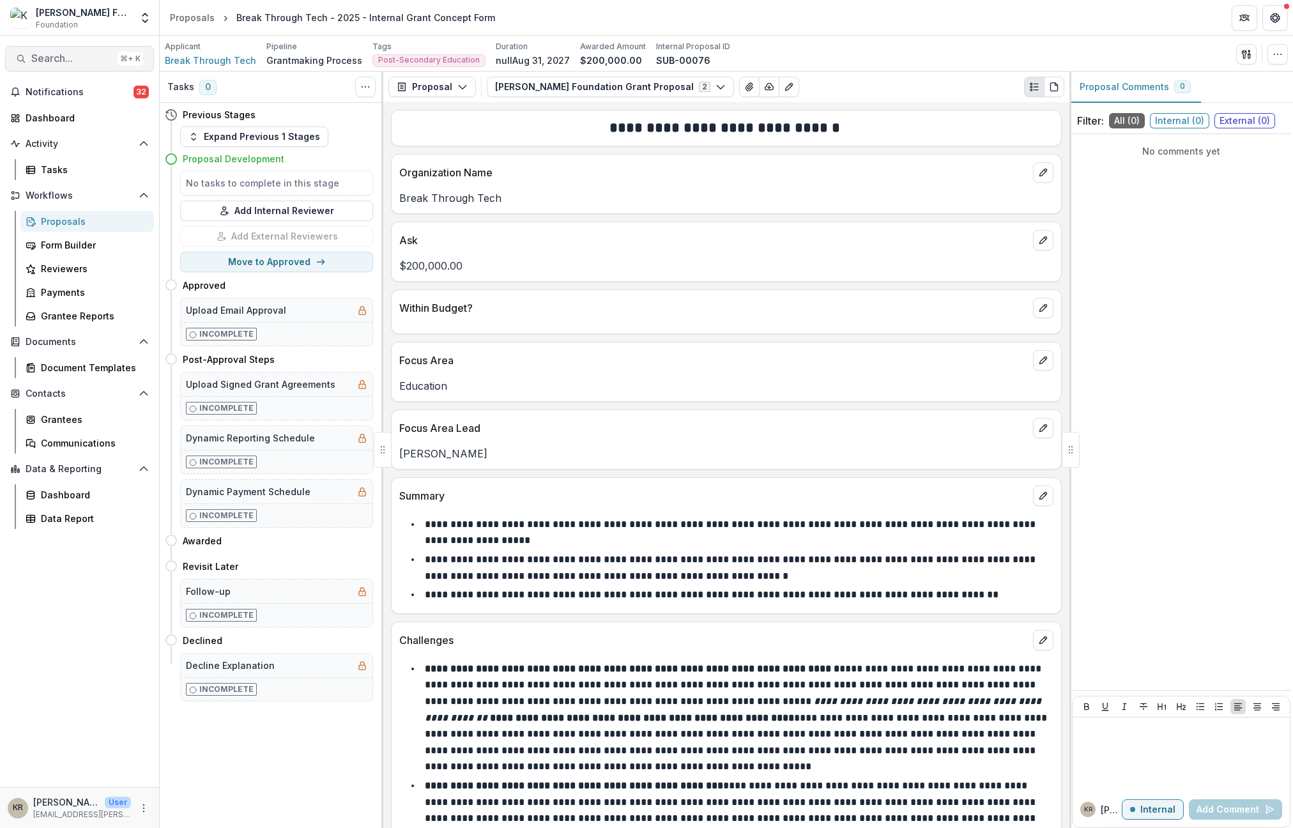
click at [55, 61] on span "Search..." at bounding box center [71, 58] width 81 height 12
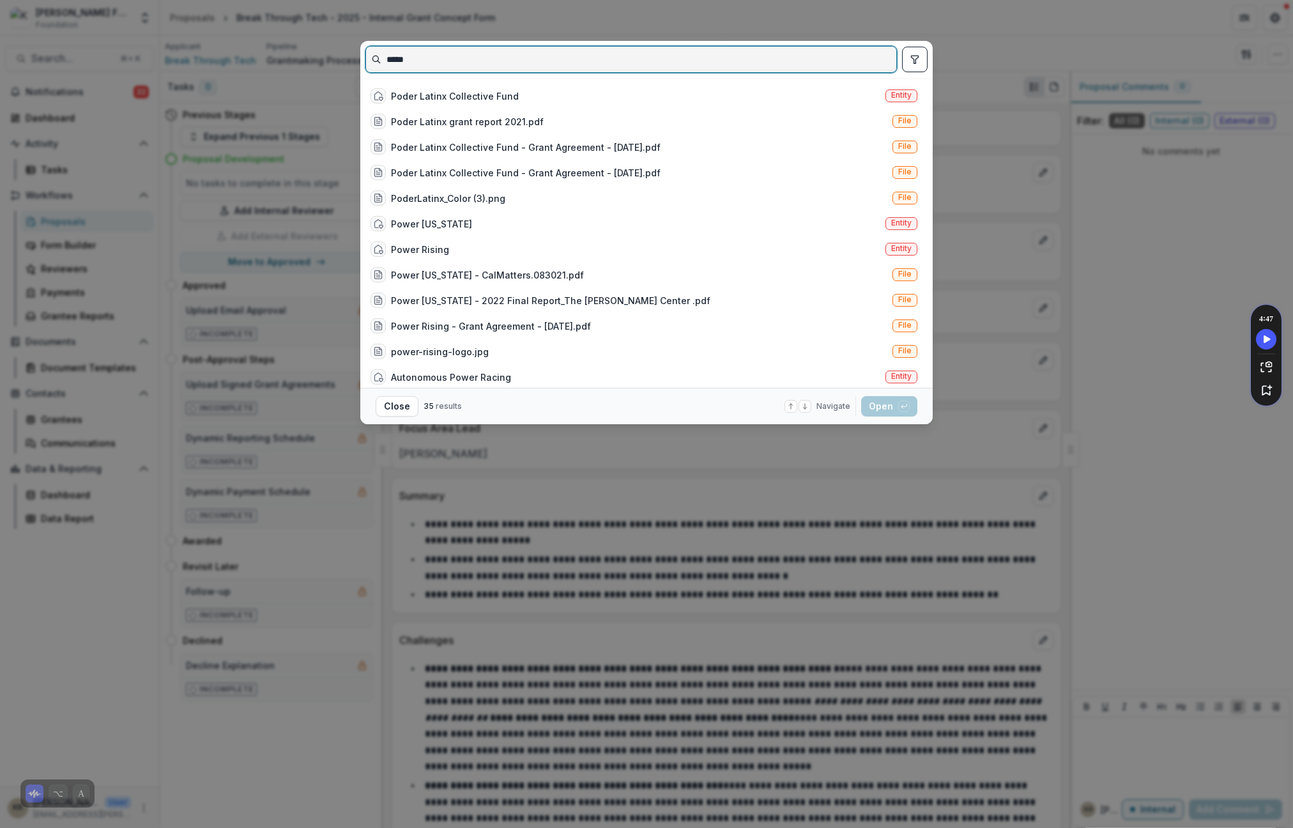
click at [493, 59] on input "*****" at bounding box center [631, 59] width 530 height 20
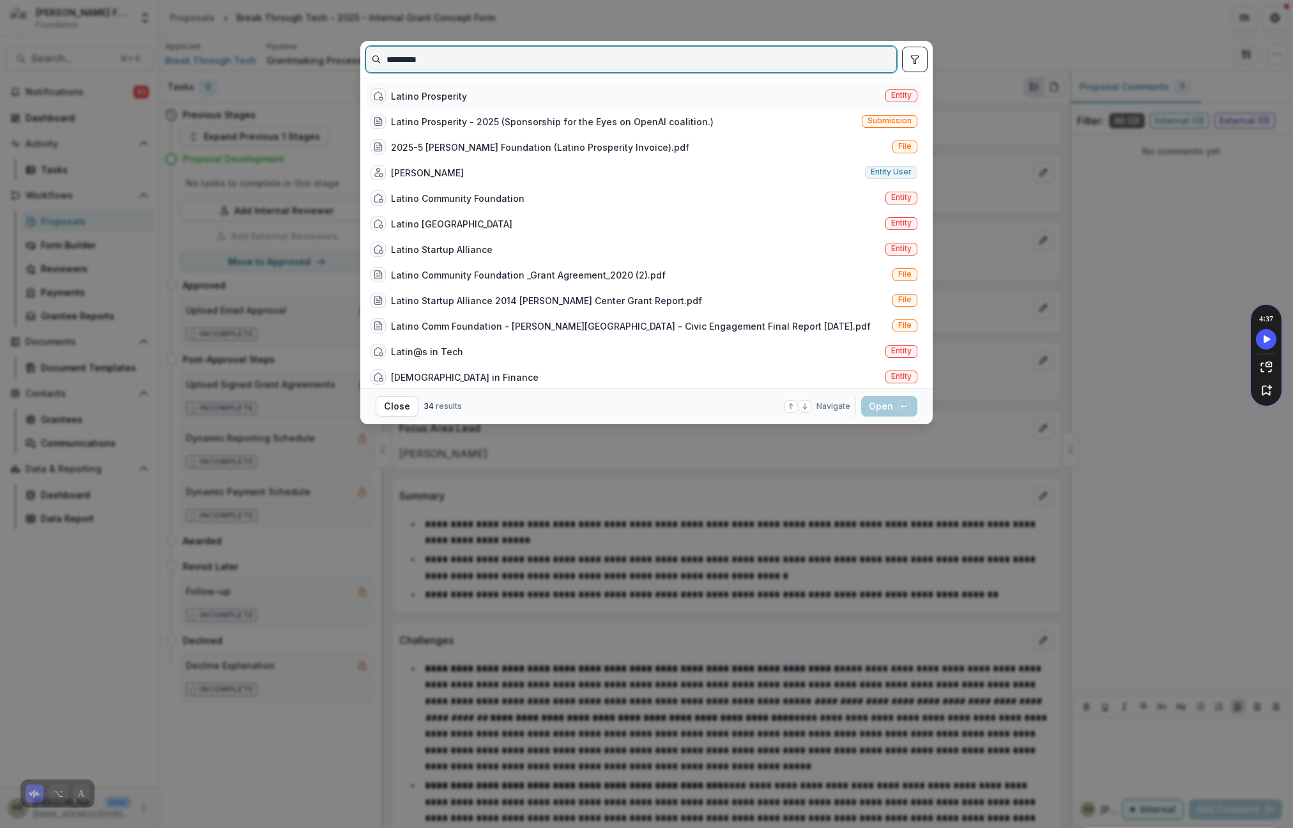
type input "*********"
click at [505, 94] on div "Latino Prosperity Entity" at bounding box center [643, 96] width 557 height 26
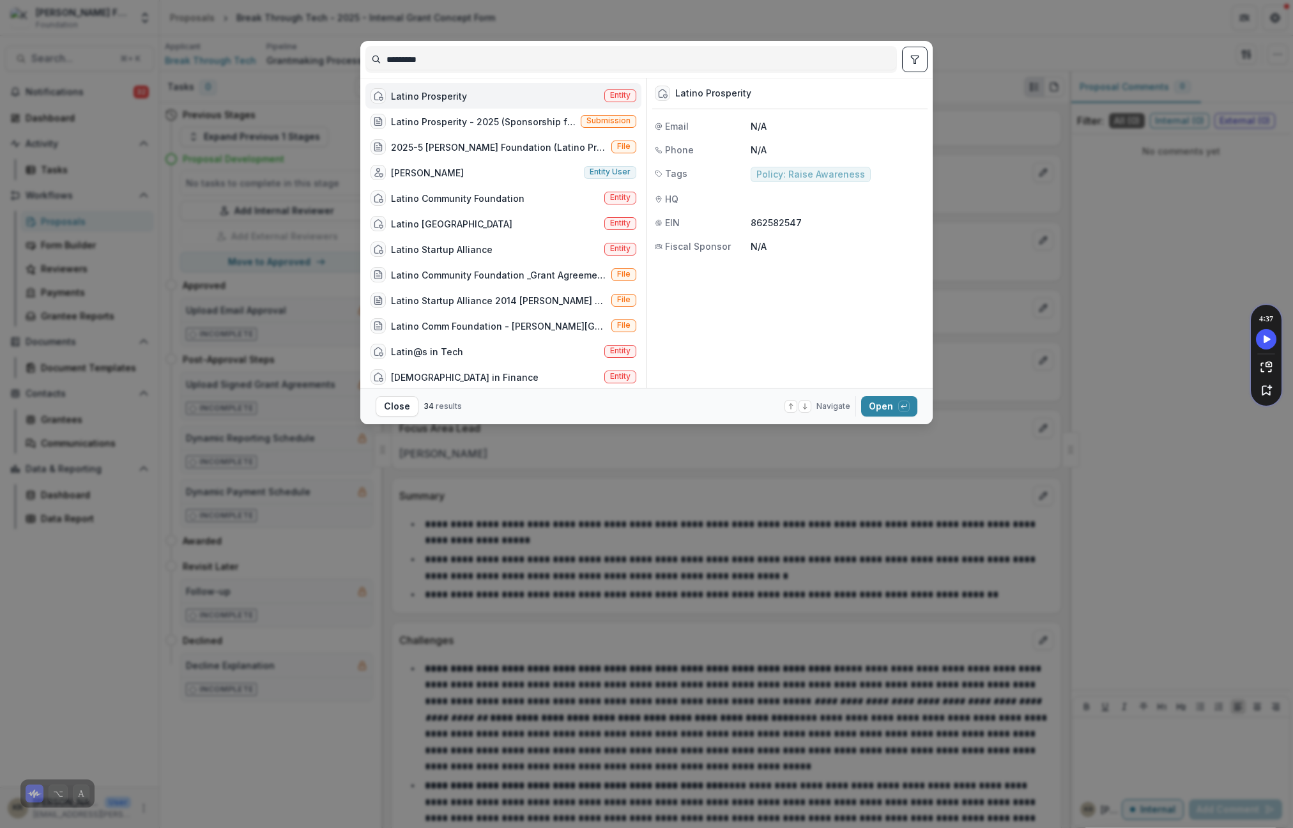
click at [505, 94] on div "Latino Prosperity Entity" at bounding box center [503, 96] width 276 height 26
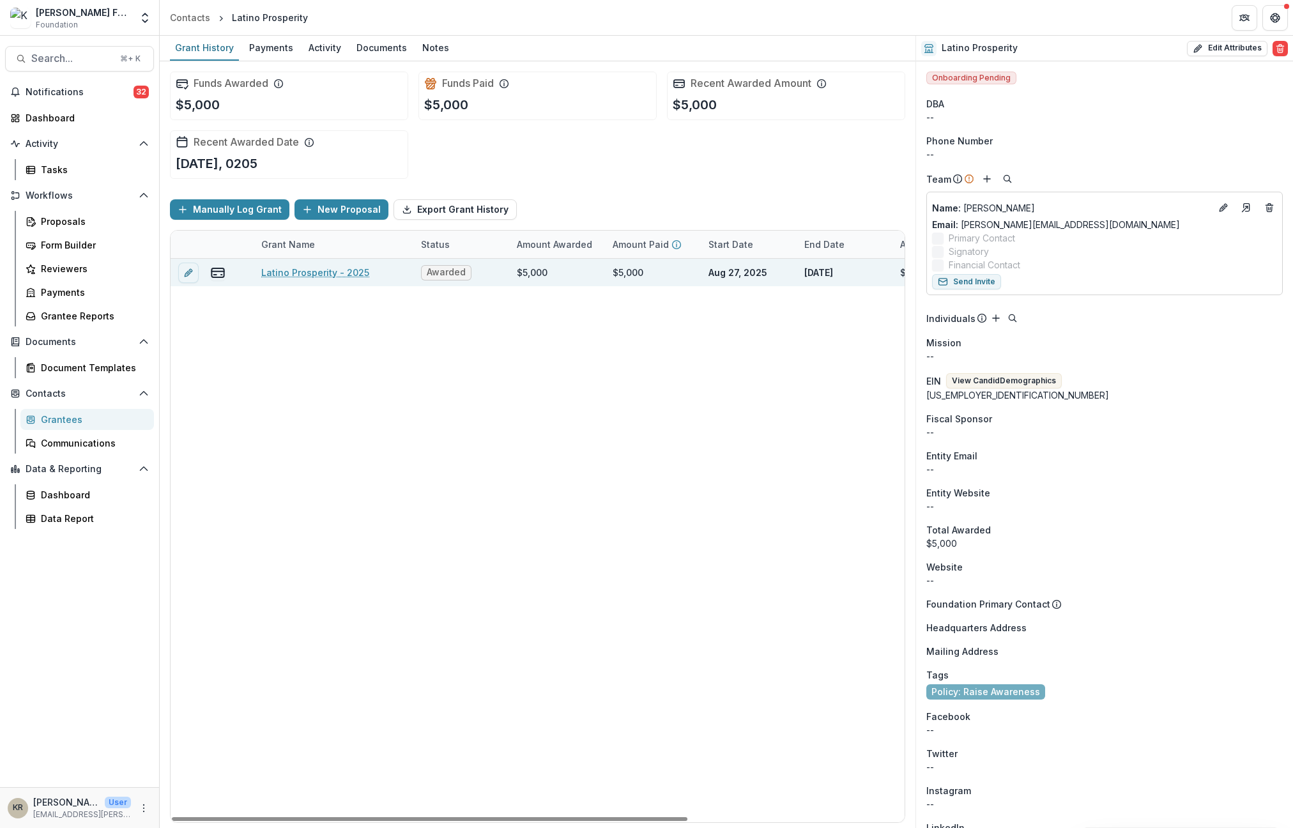
click at [353, 275] on link "Latino Prosperity - 2025" at bounding box center [315, 272] width 108 height 13
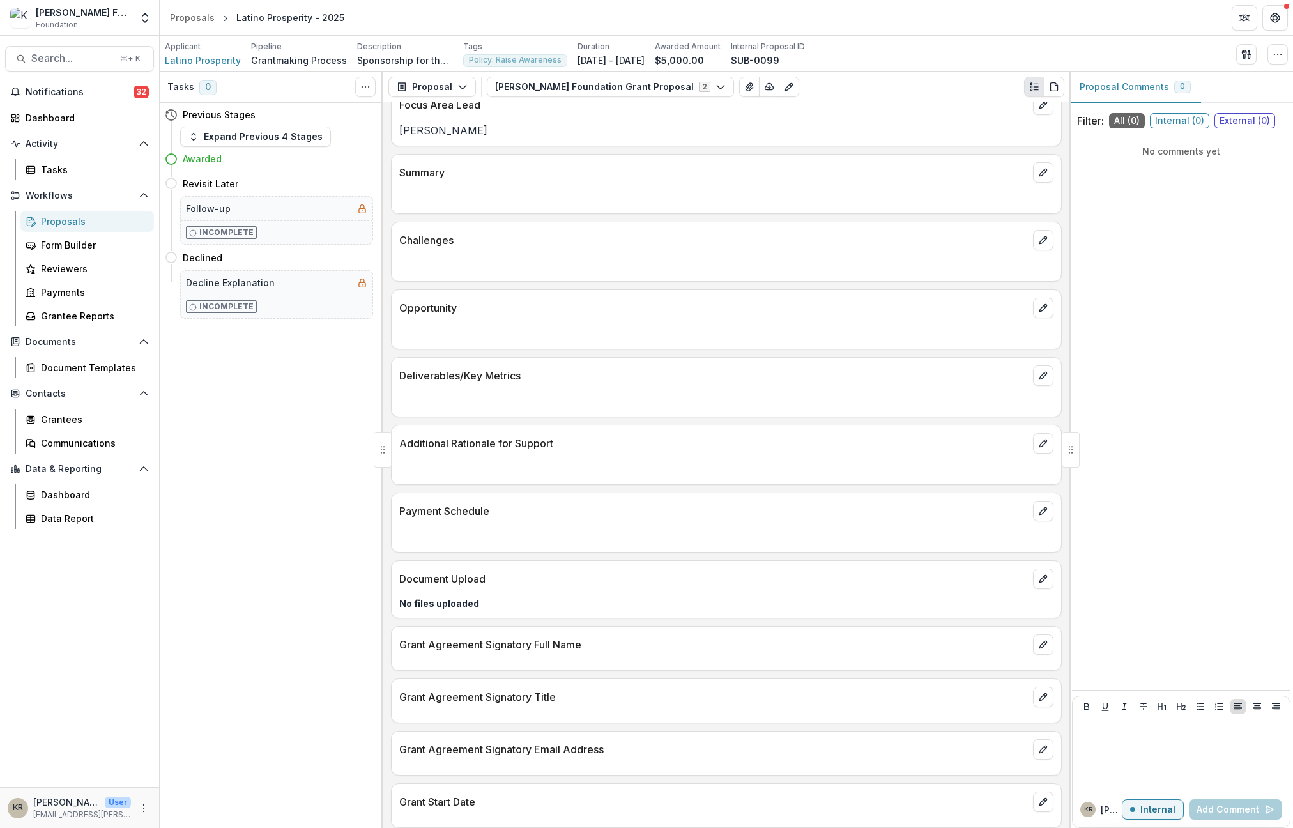
scroll to position [489, 0]
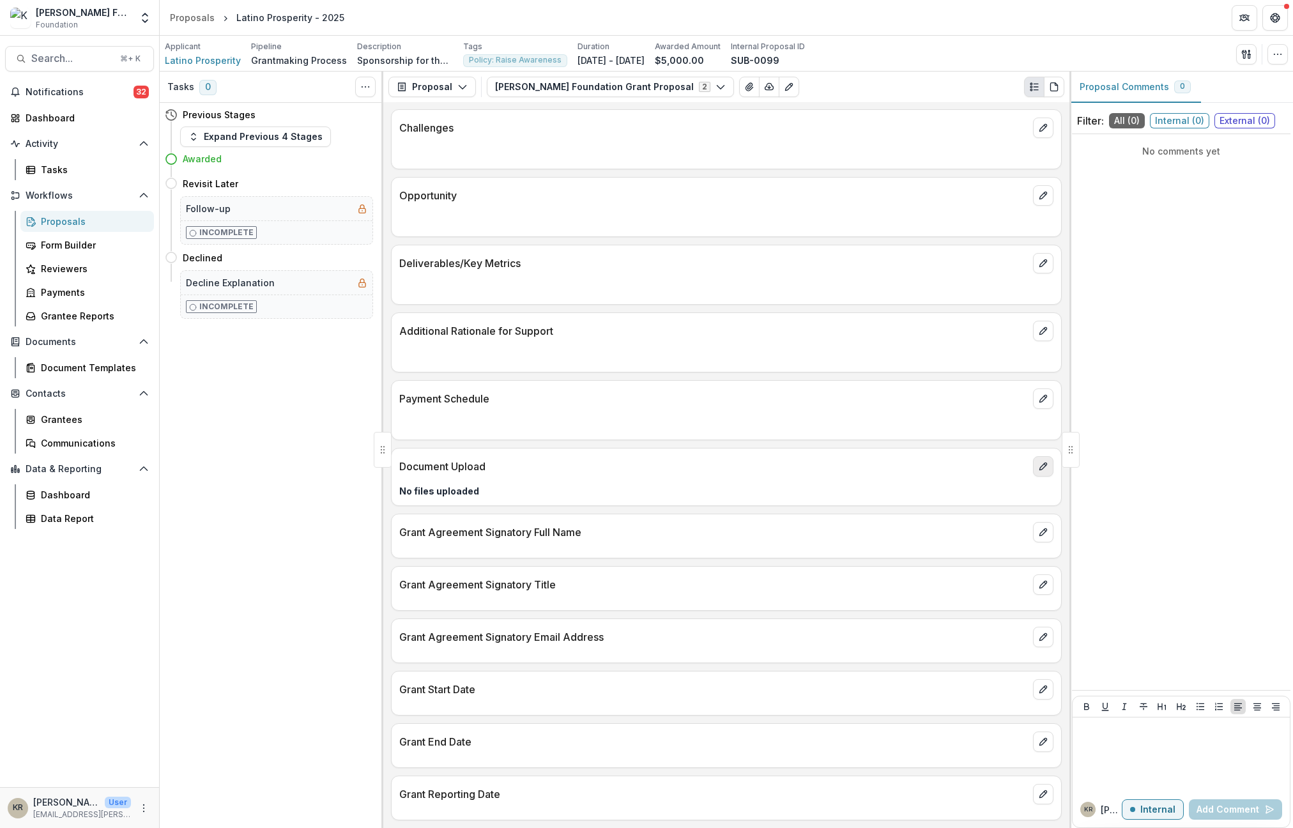
click at [1043, 464] on icon "edit" at bounding box center [1043, 466] width 7 height 7
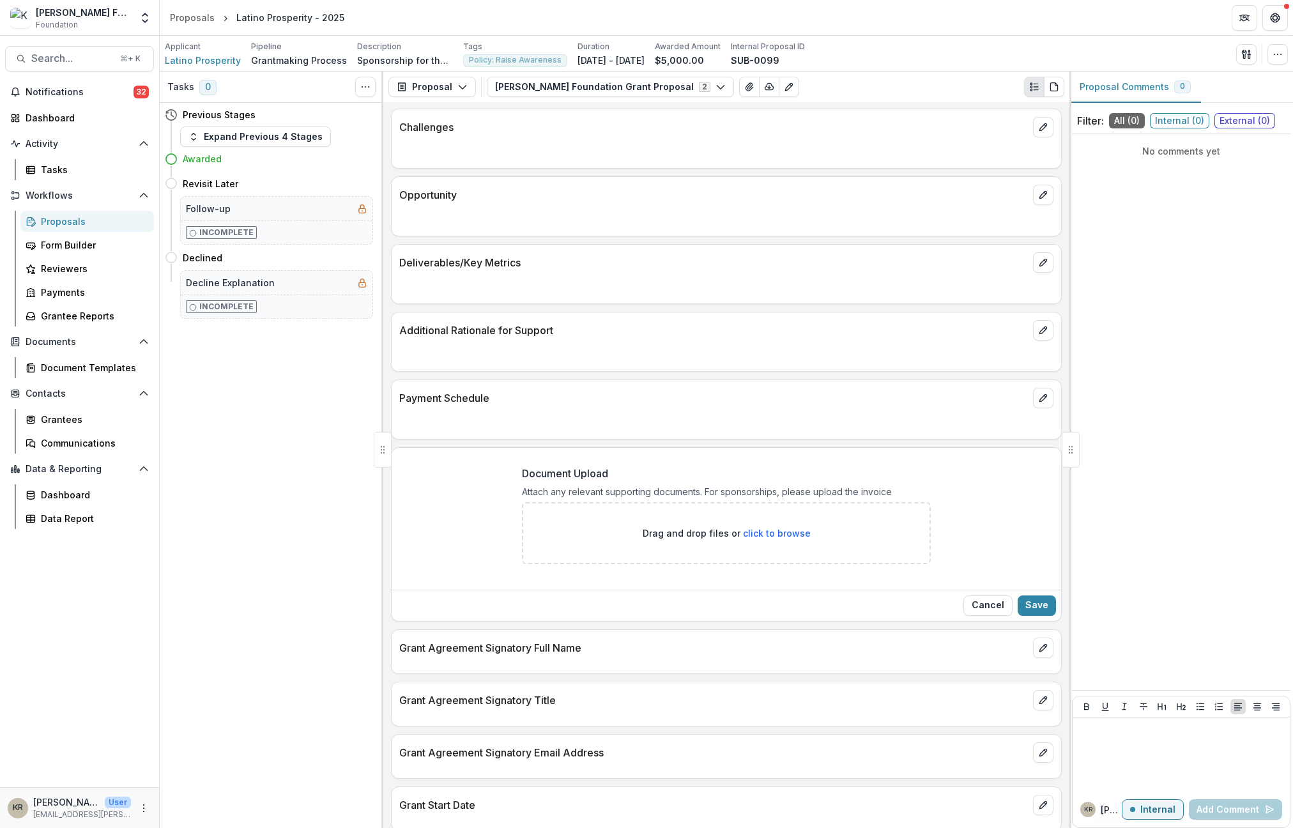
click at [787, 538] on span "click to browse" at bounding box center [777, 533] width 68 height 11
type input "**********"
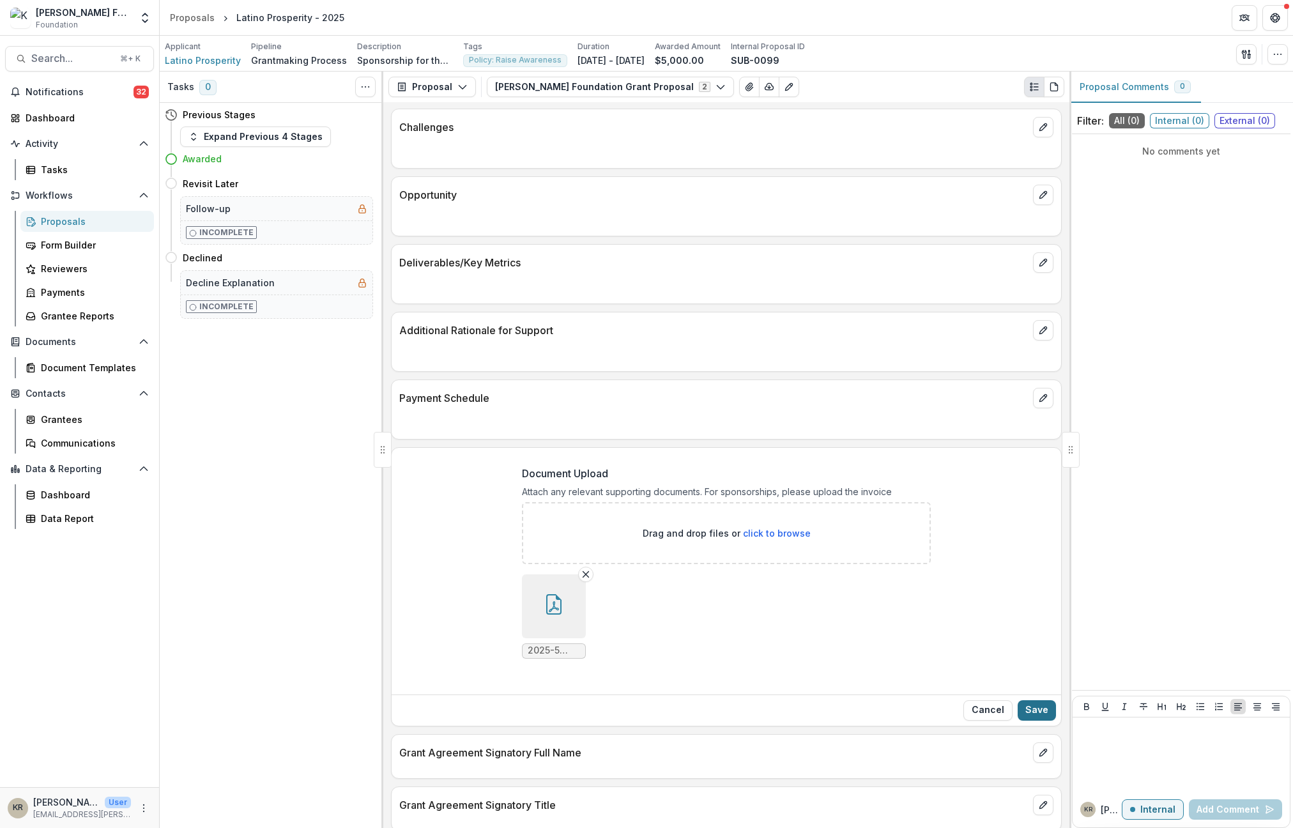
click at [1050, 707] on button "Save" at bounding box center [1037, 710] width 38 height 20
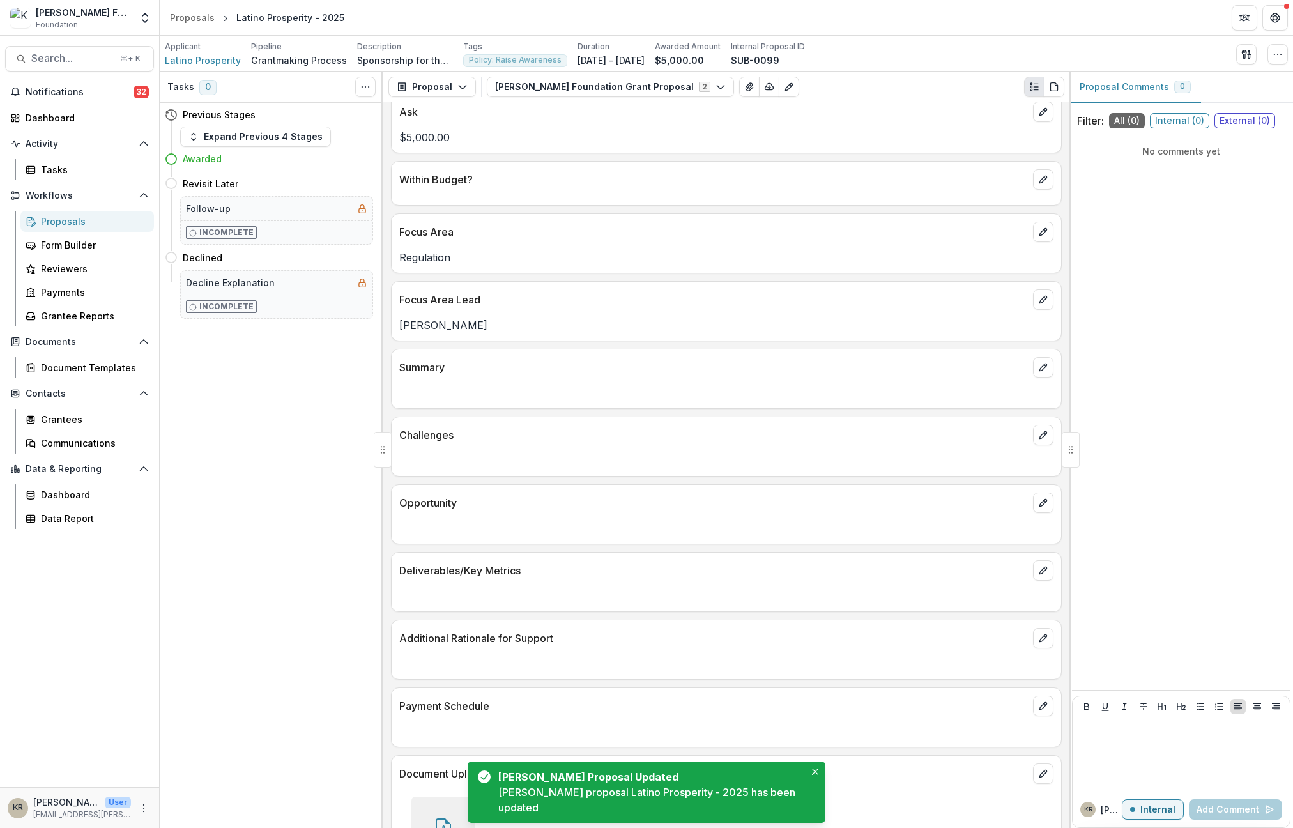
scroll to position [0, 0]
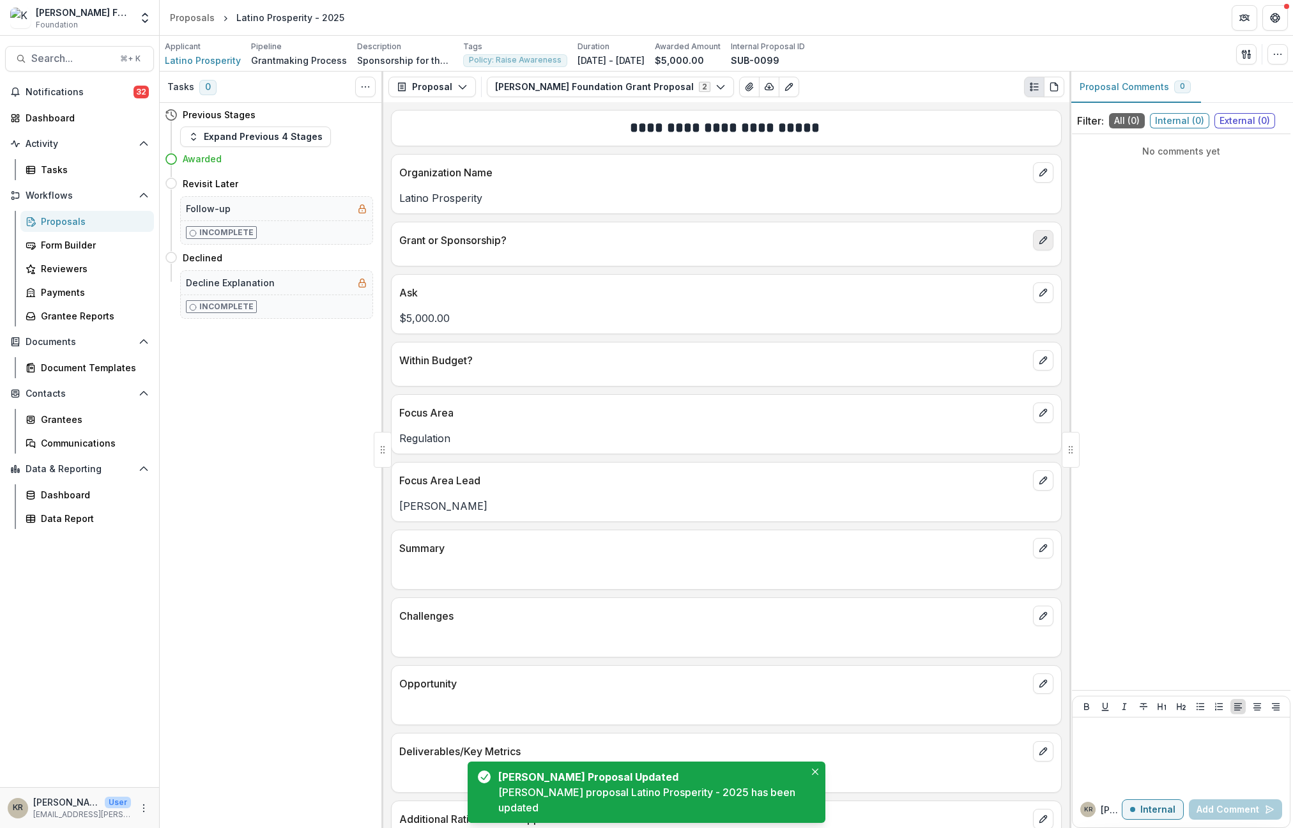
click at [1038, 239] on icon "edit" at bounding box center [1043, 240] width 10 height 10
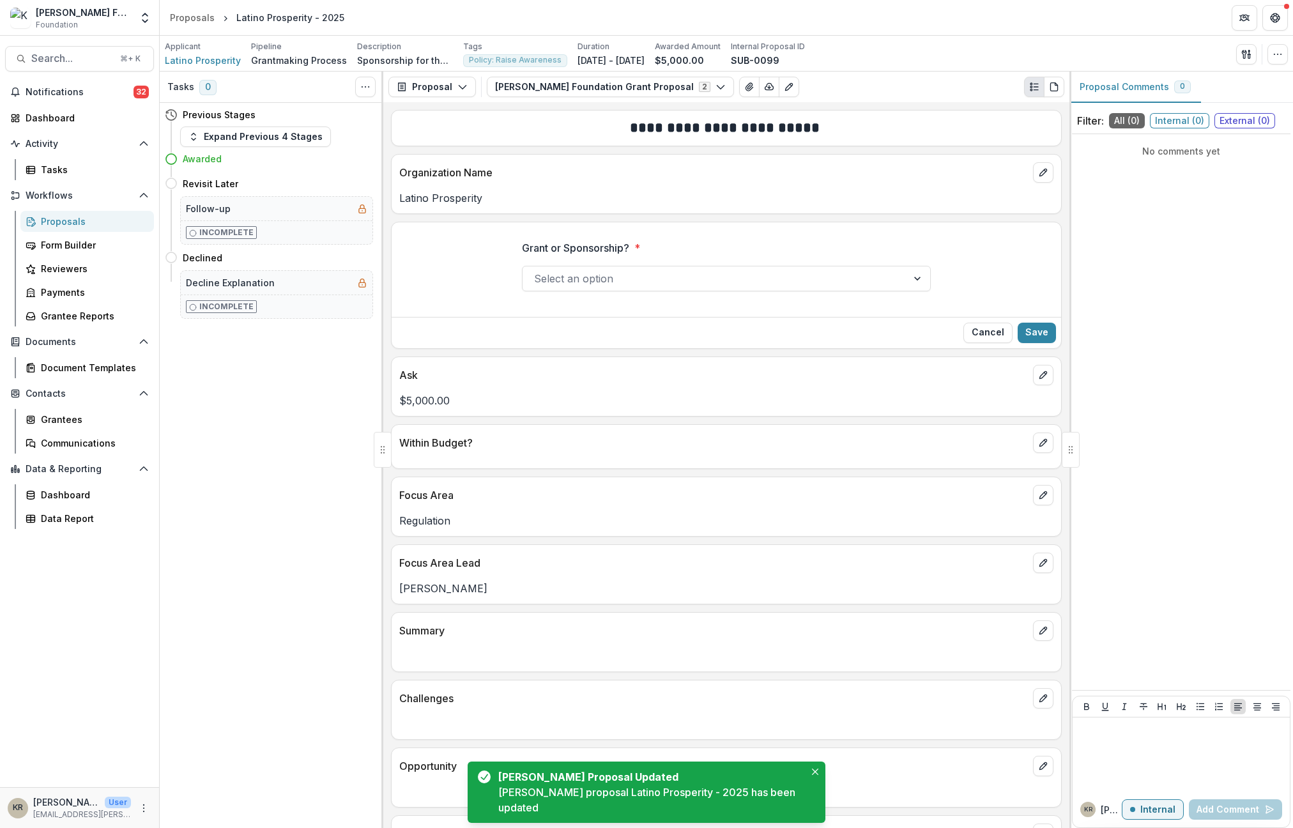
click at [680, 280] on div at bounding box center [715, 279] width 362 height 18
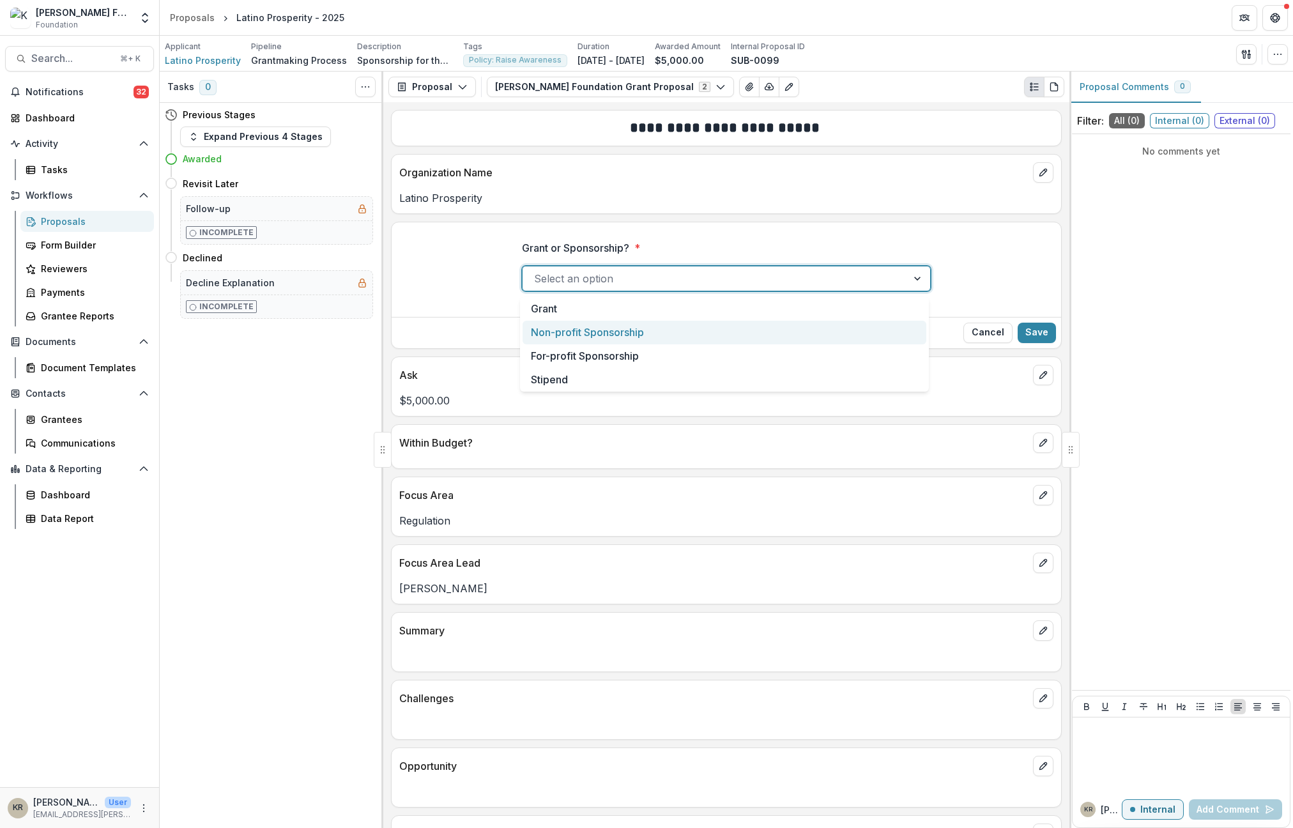
click at [637, 334] on div "Non-profit Sponsorship" at bounding box center [725, 333] width 404 height 24
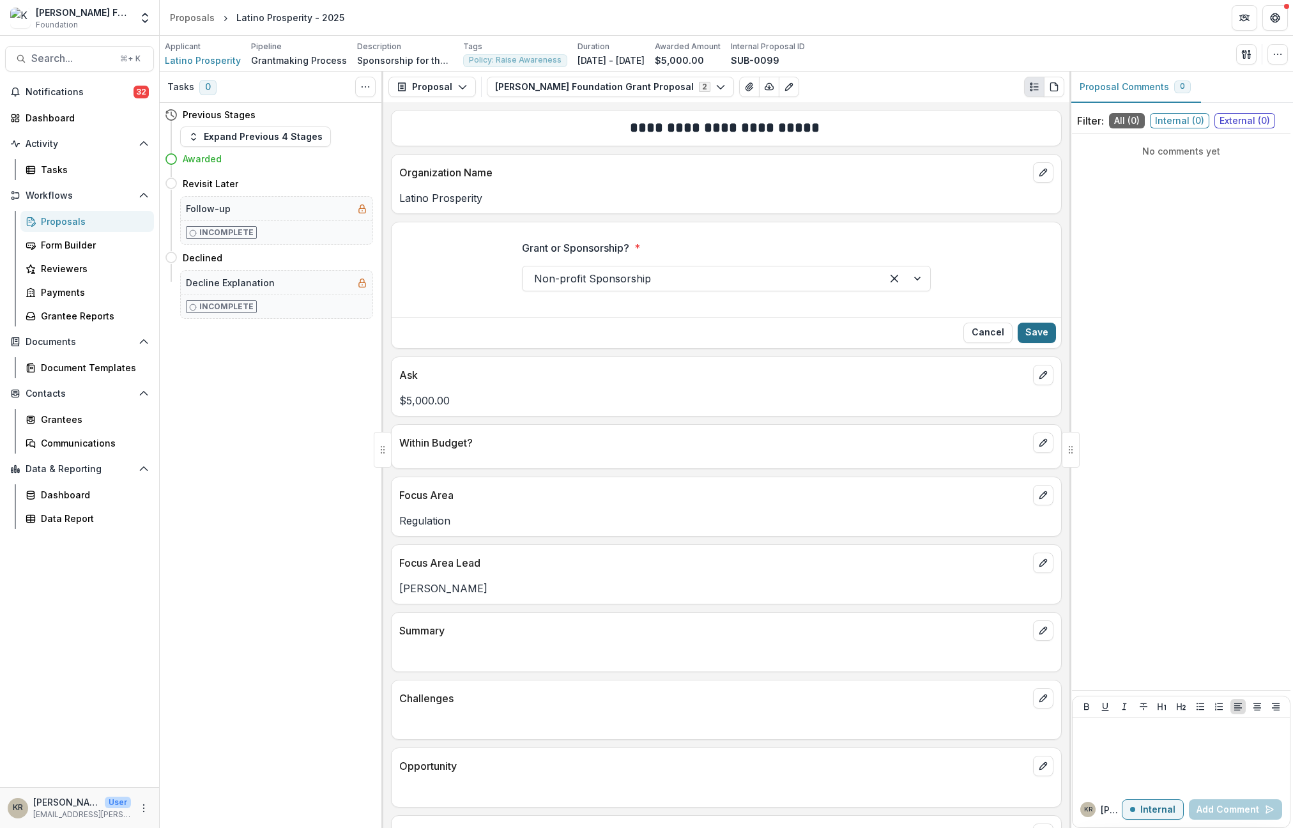
click at [1034, 332] on button "Save" at bounding box center [1037, 333] width 38 height 20
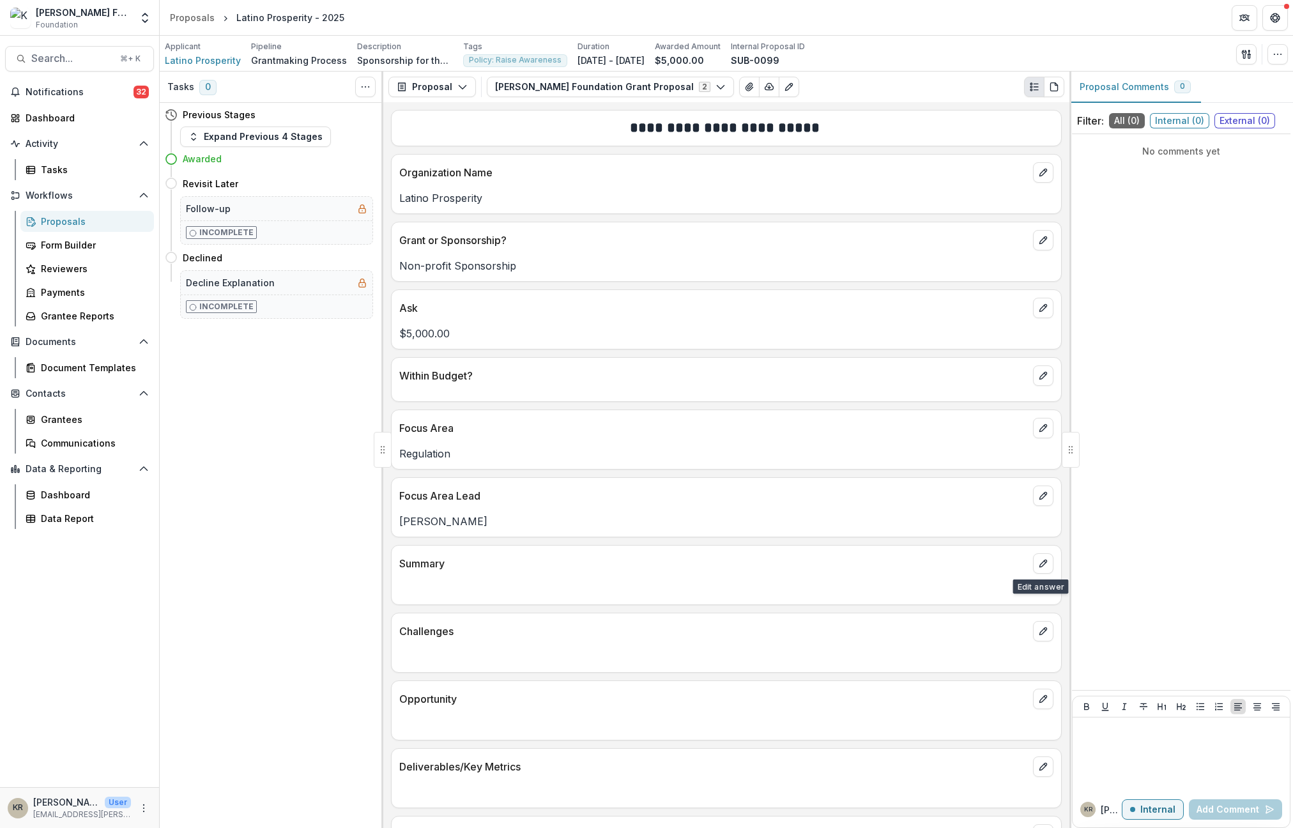
click at [1050, 555] on div "Summary" at bounding box center [727, 560] width 670 height 28
click at [1045, 559] on button "edit" at bounding box center [1043, 563] width 20 height 20
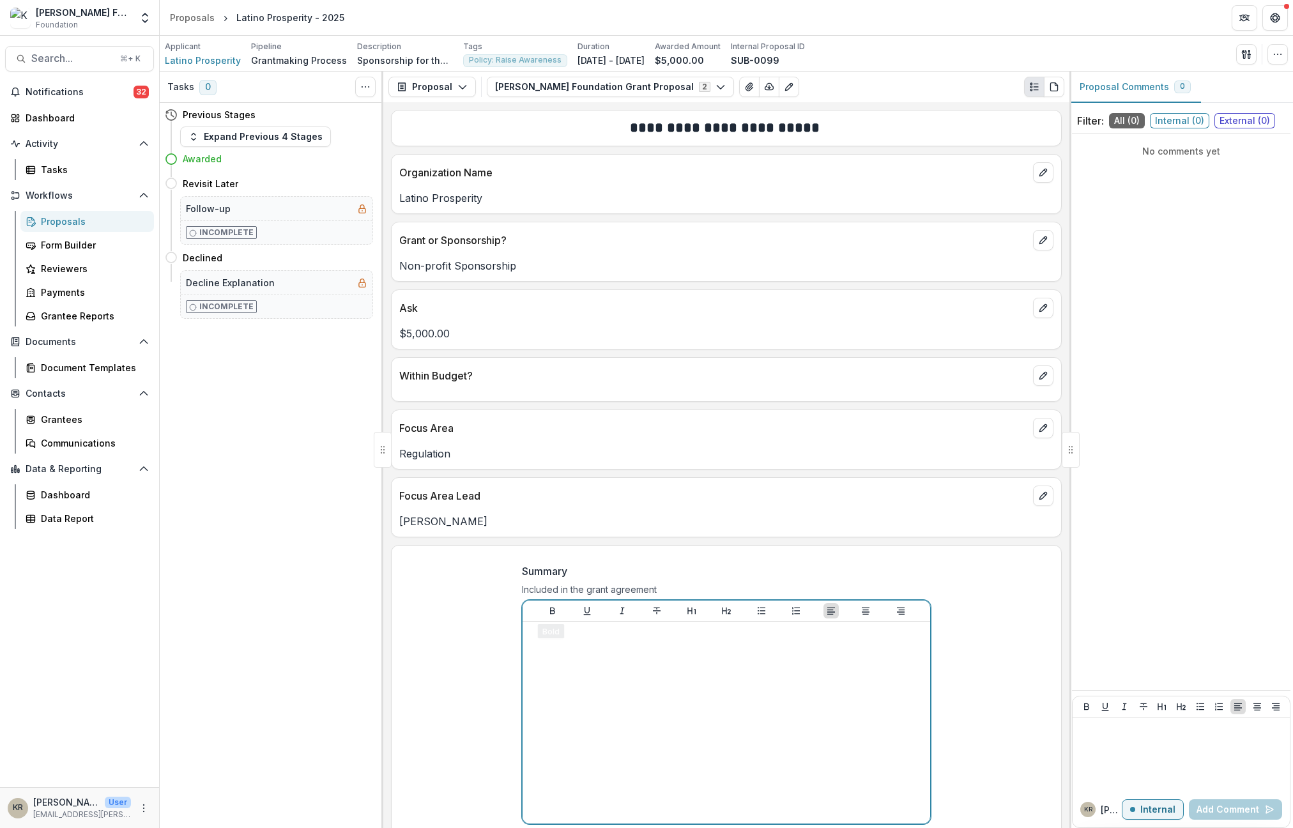
click at [643, 673] on div at bounding box center [726, 723] width 397 height 192
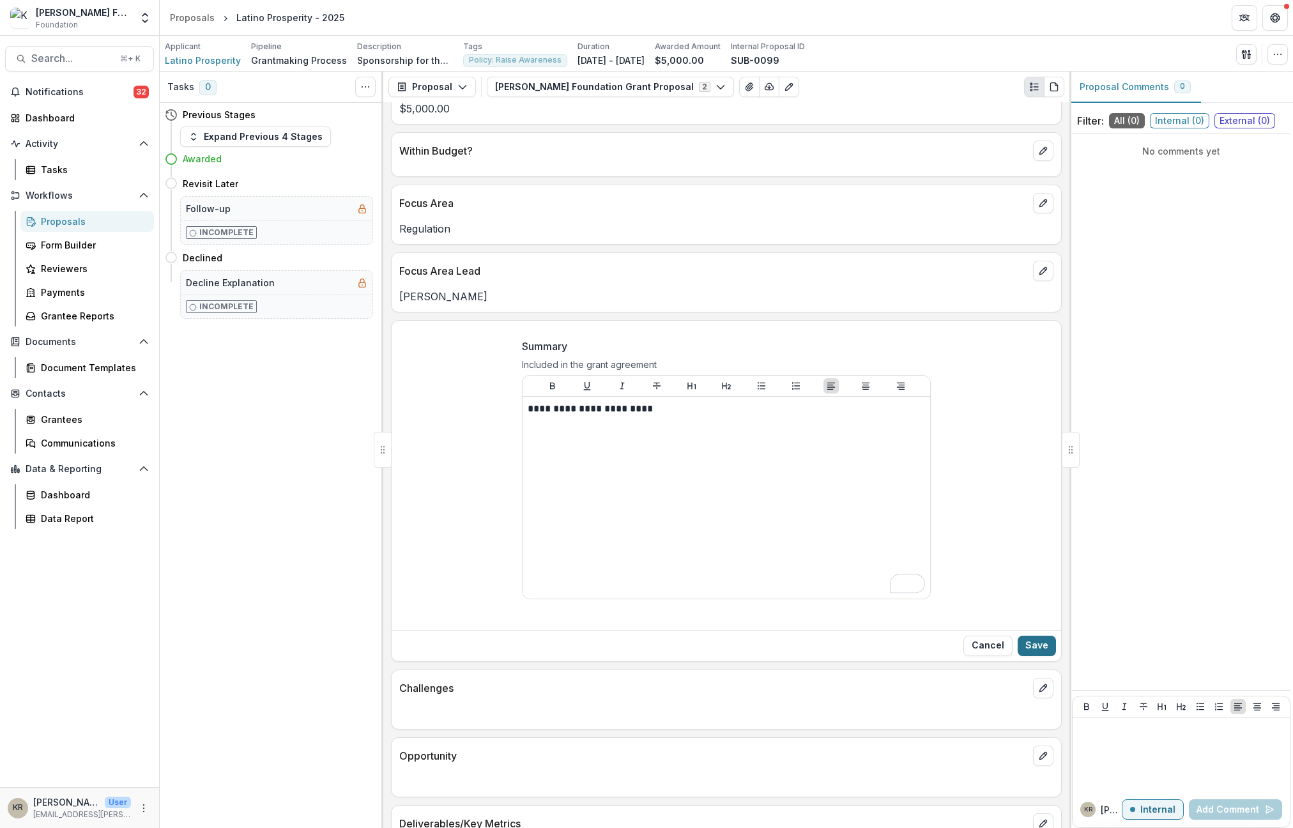
click at [1041, 649] on button "Save" at bounding box center [1037, 646] width 38 height 20
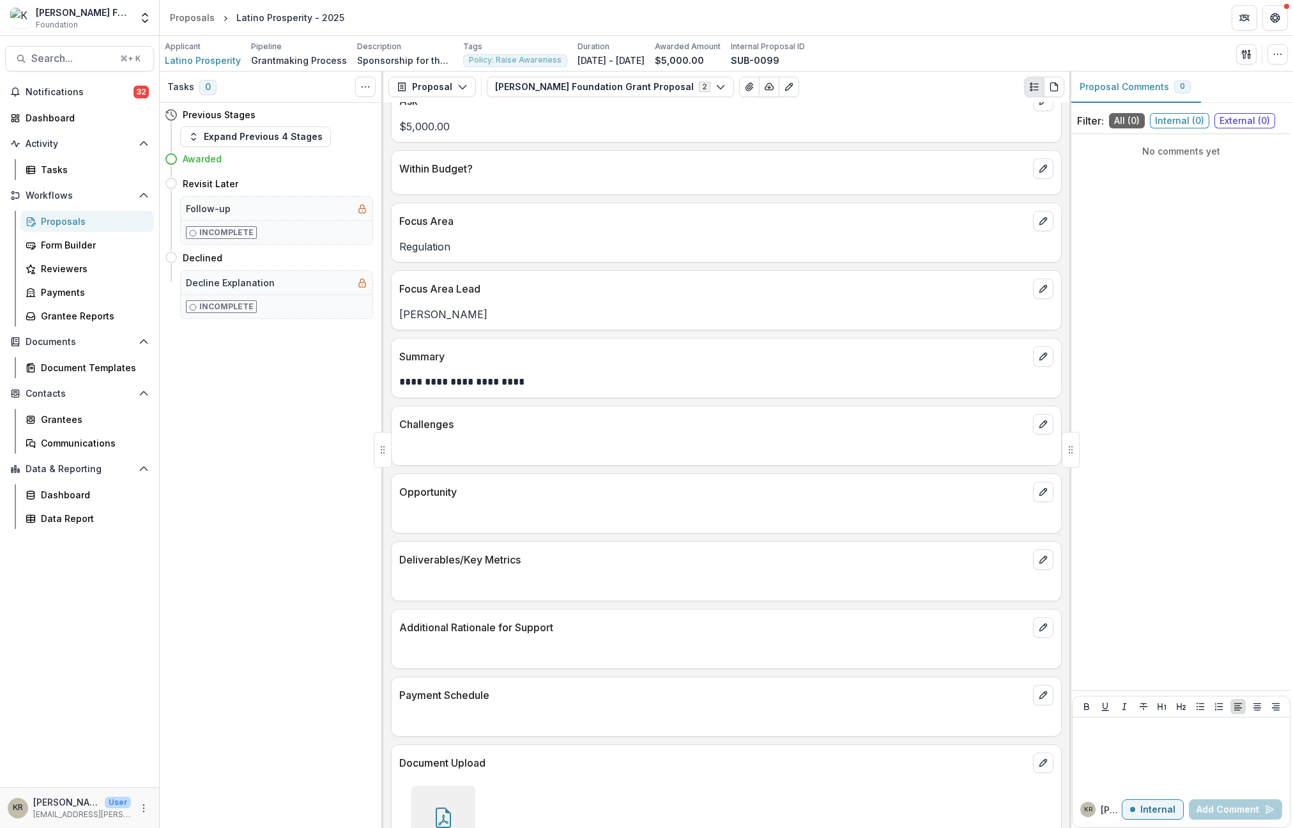
scroll to position [0, 0]
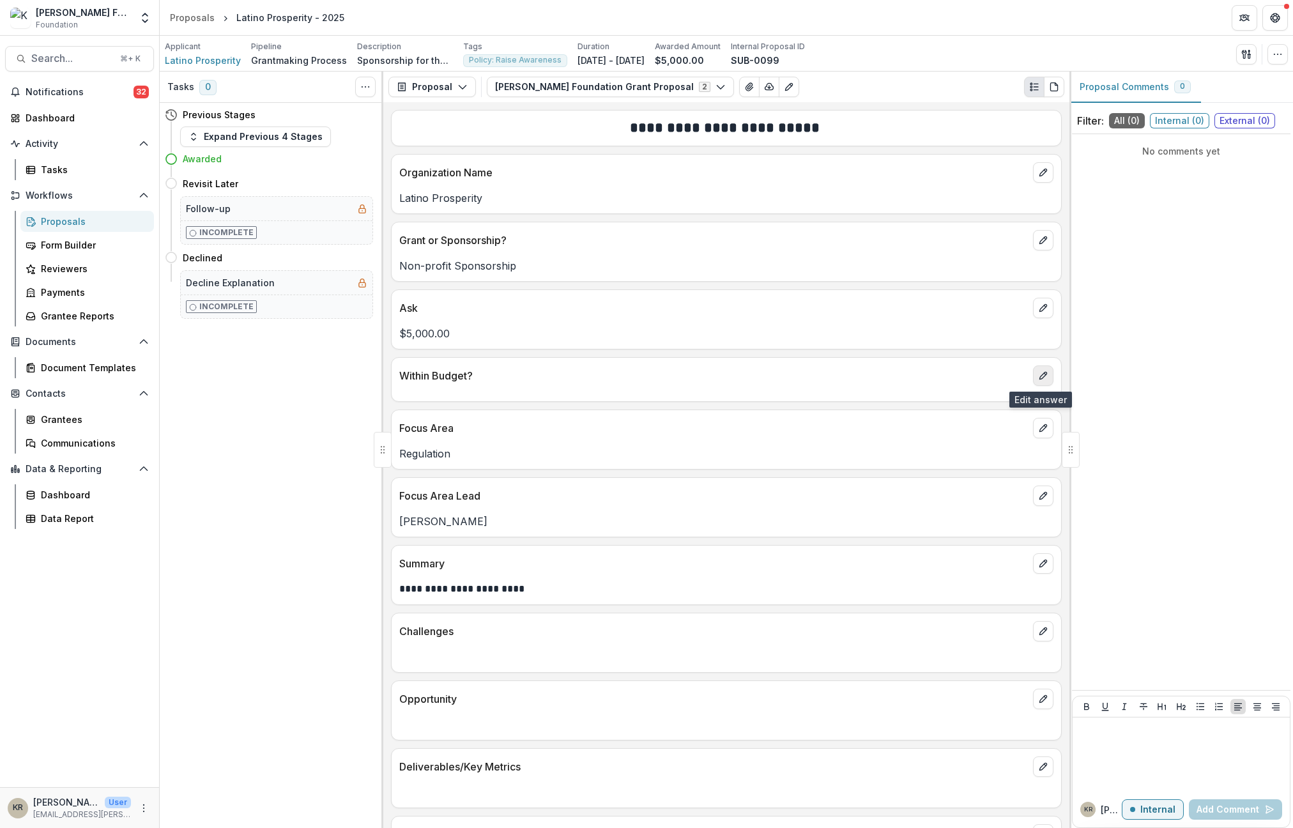
click at [1038, 378] on icon "edit" at bounding box center [1043, 376] width 10 height 10
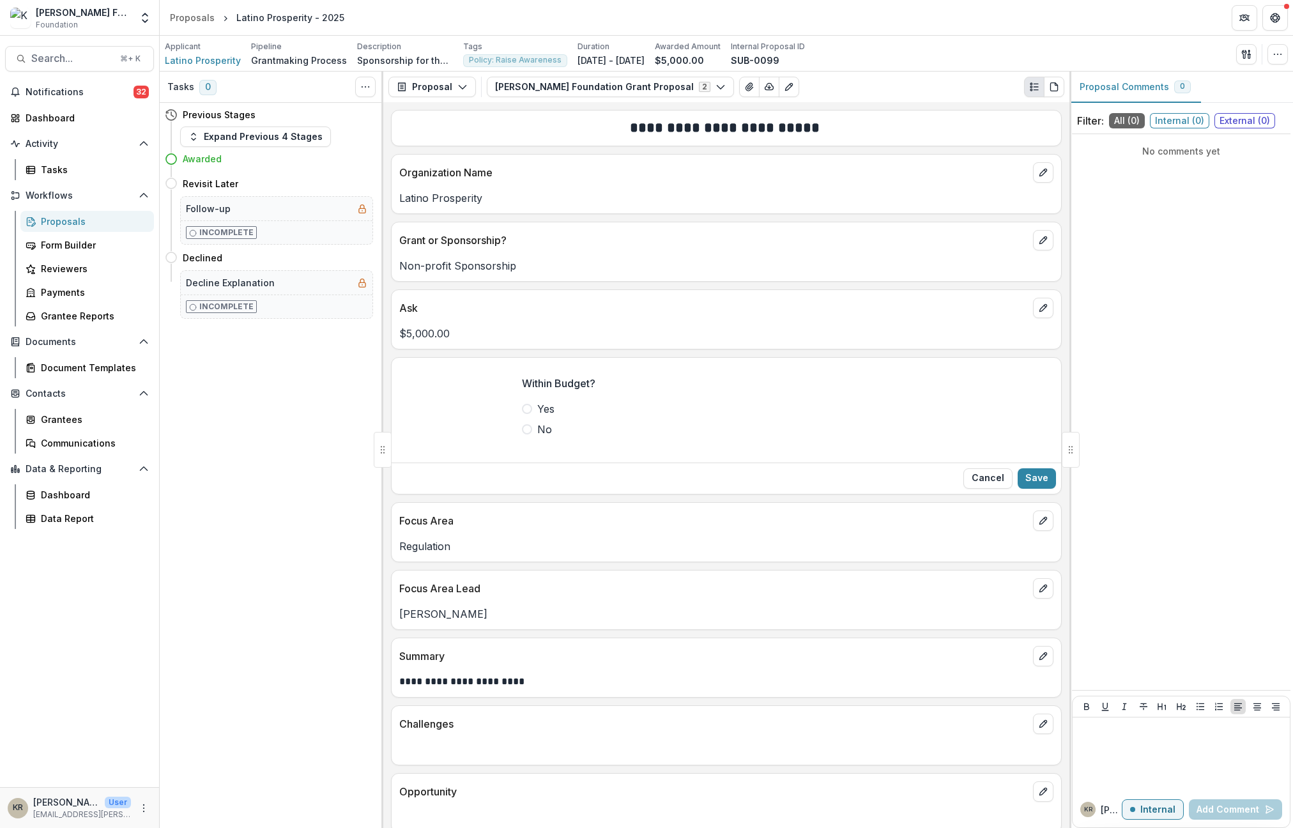
click at [541, 407] on span "Yes" at bounding box center [545, 408] width 17 height 15
click at [1025, 478] on button "Save" at bounding box center [1037, 478] width 38 height 20
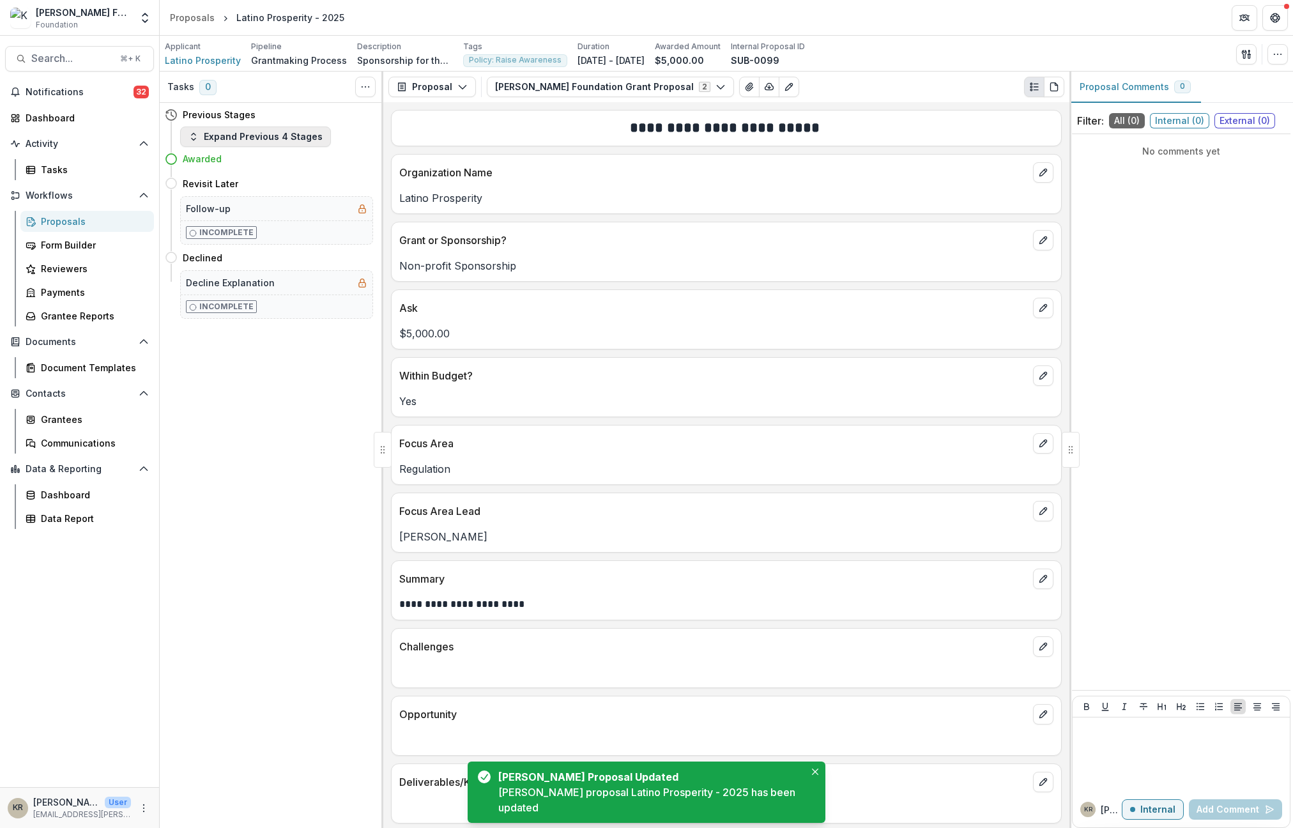
click at [227, 135] on button "Expand Previous 4 Stages" at bounding box center [255, 137] width 151 height 20
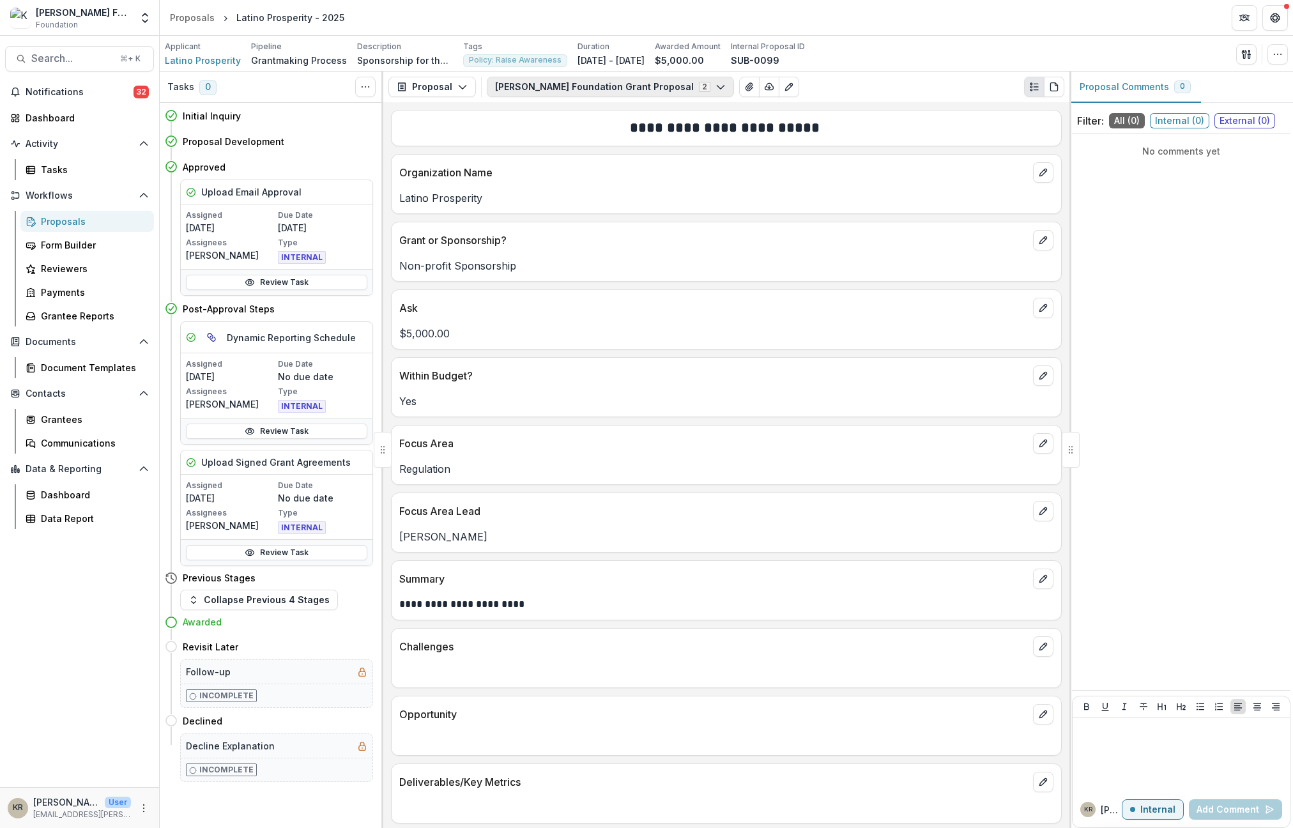
click at [496, 88] on button "[PERSON_NAME] Foundation Grant Proposal 2" at bounding box center [610, 87] width 247 height 20
click at [576, 157] on span "[PERSON_NAME] Foundation Grant Proposal Internal" at bounding box center [634, 157] width 249 height 14
click at [567, 137] on span "[PERSON_NAME] Foundation Grant Proposal" at bounding box center [634, 134] width 249 height 13
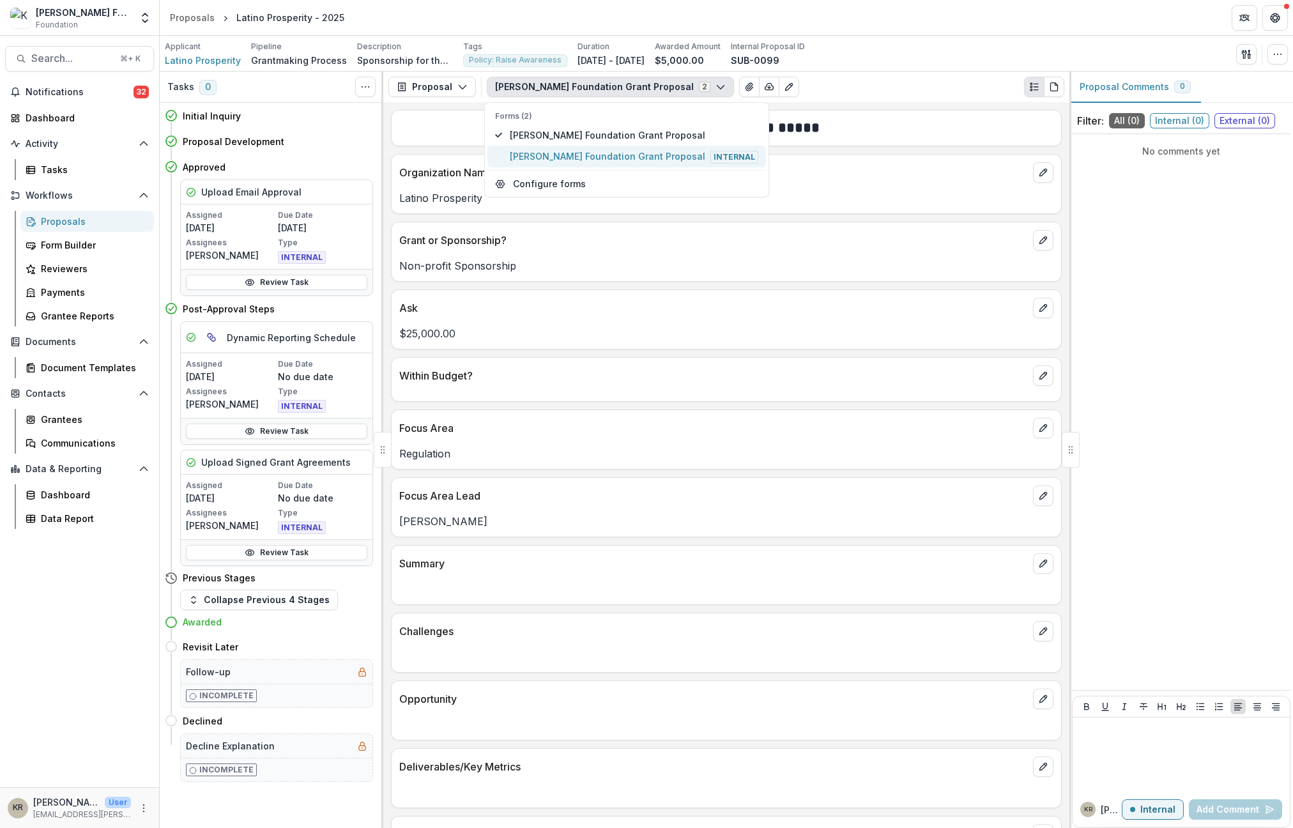
click at [563, 156] on span "[PERSON_NAME] Foundation Grant Proposal Internal" at bounding box center [634, 157] width 249 height 14
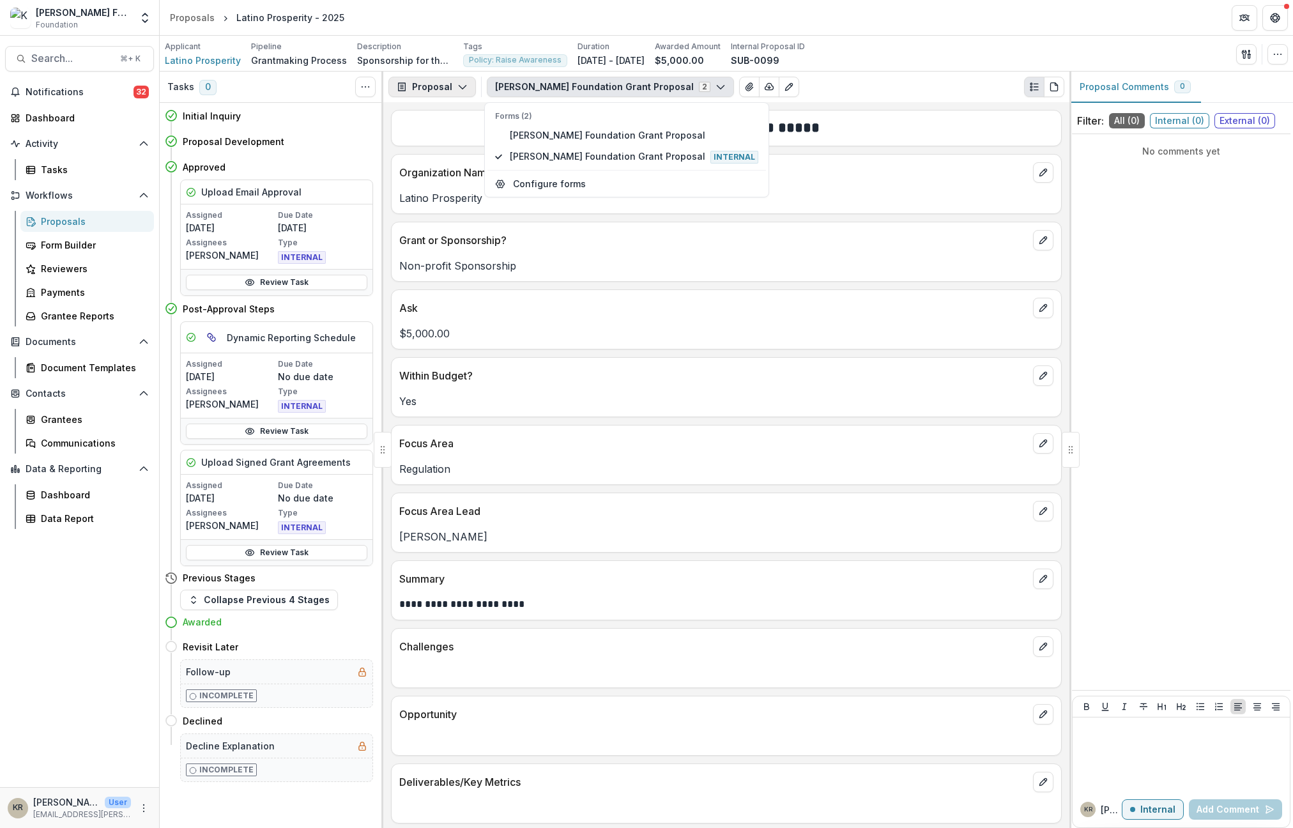
click at [447, 87] on button "Proposal" at bounding box center [432, 87] width 88 height 20
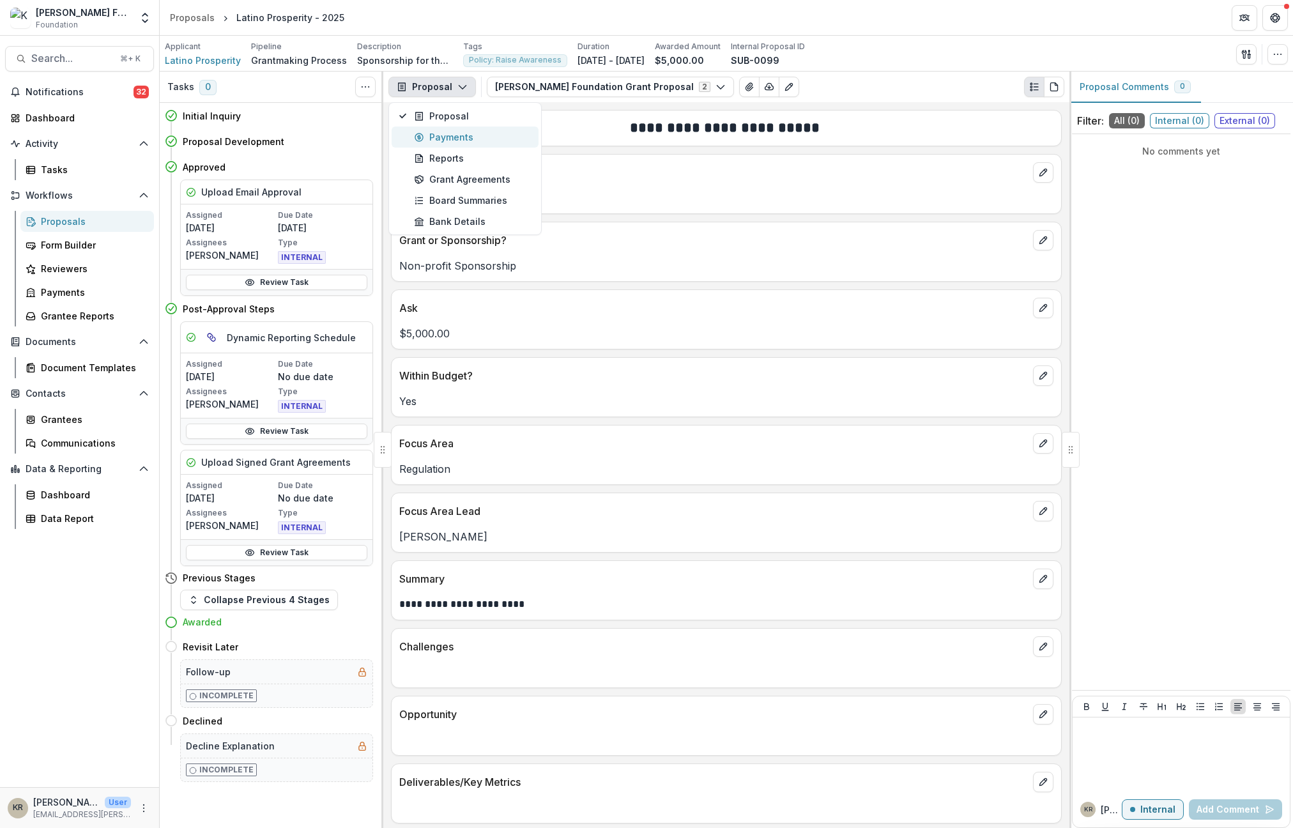
click at [462, 144] on button "Payments" at bounding box center [465, 137] width 147 height 21
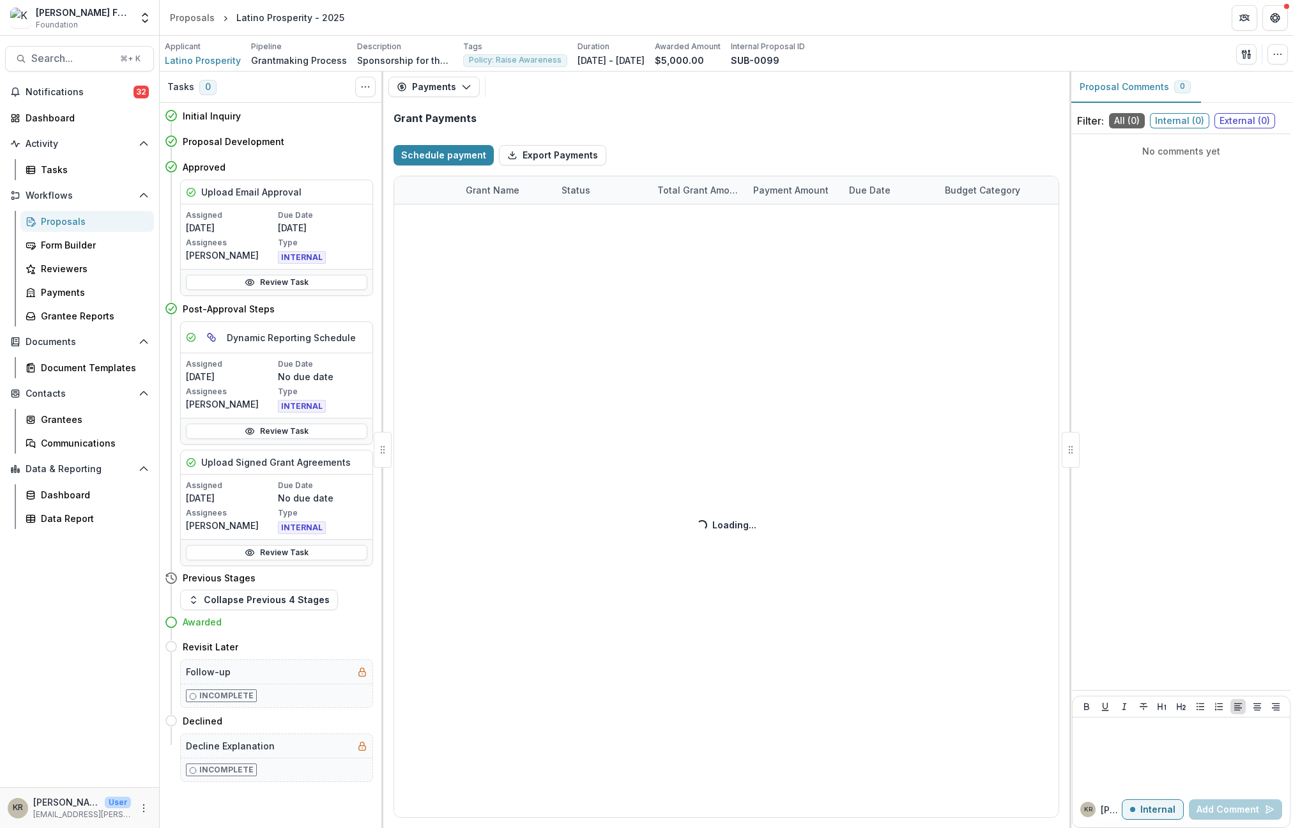
select select "****"
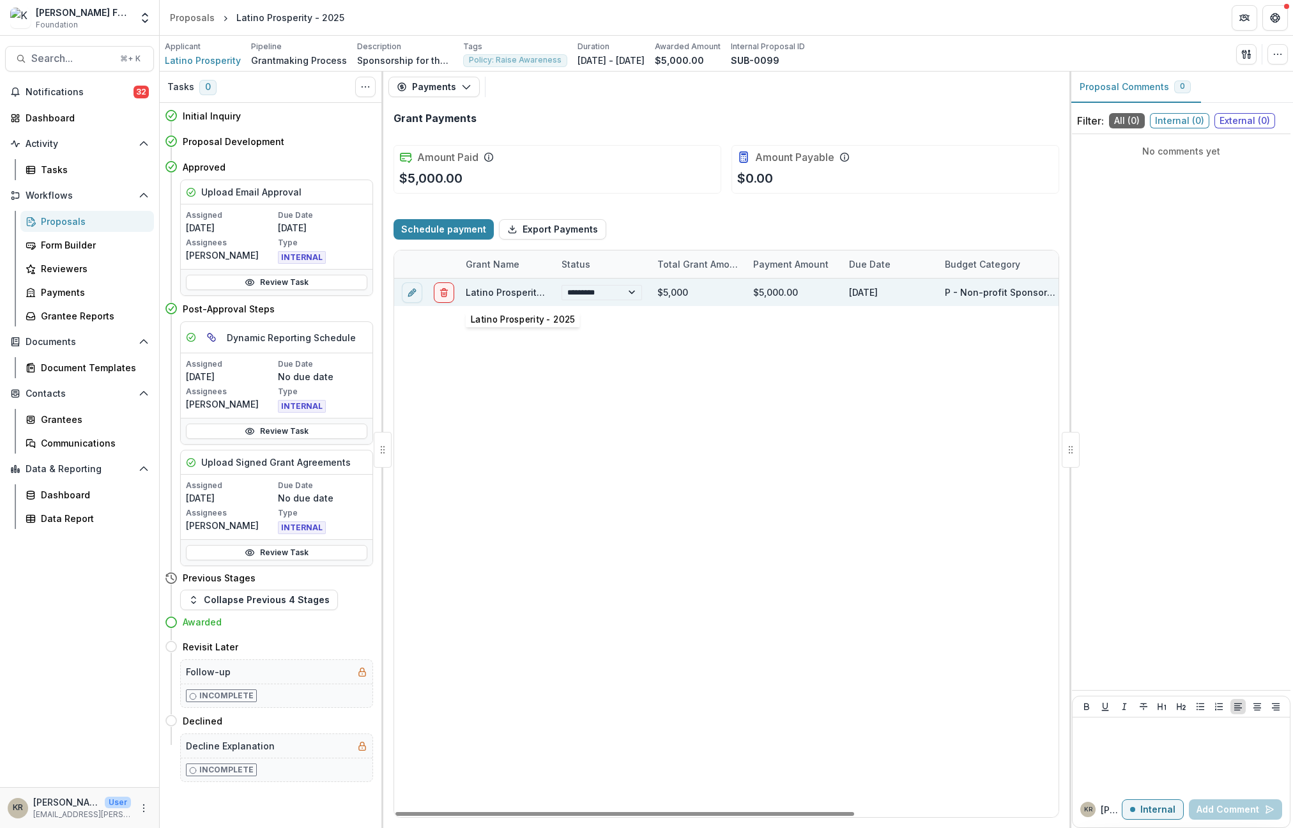
click at [508, 289] on link "Latino Prosperity - 2025" at bounding box center [520, 292] width 108 height 11
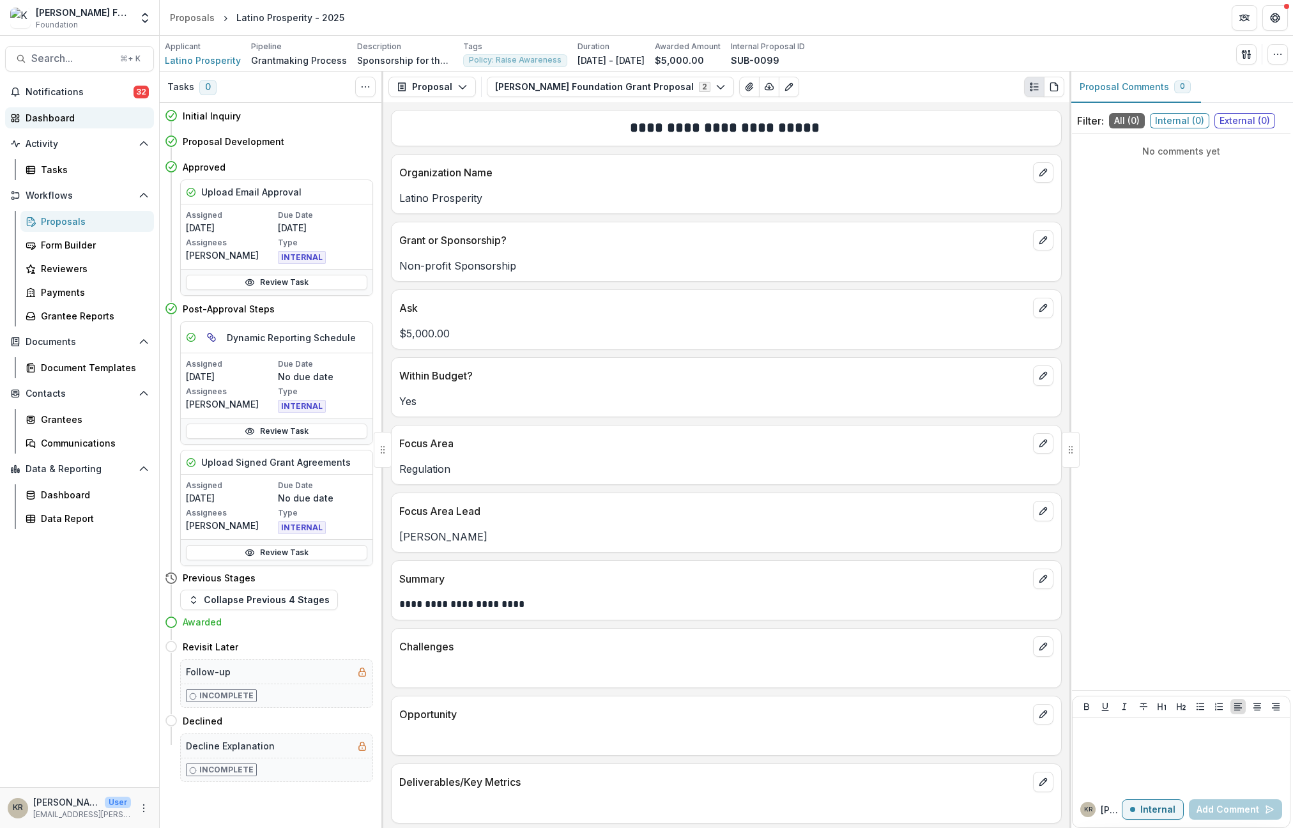
click at [66, 109] on link "Dashboard" at bounding box center [79, 117] width 149 height 21
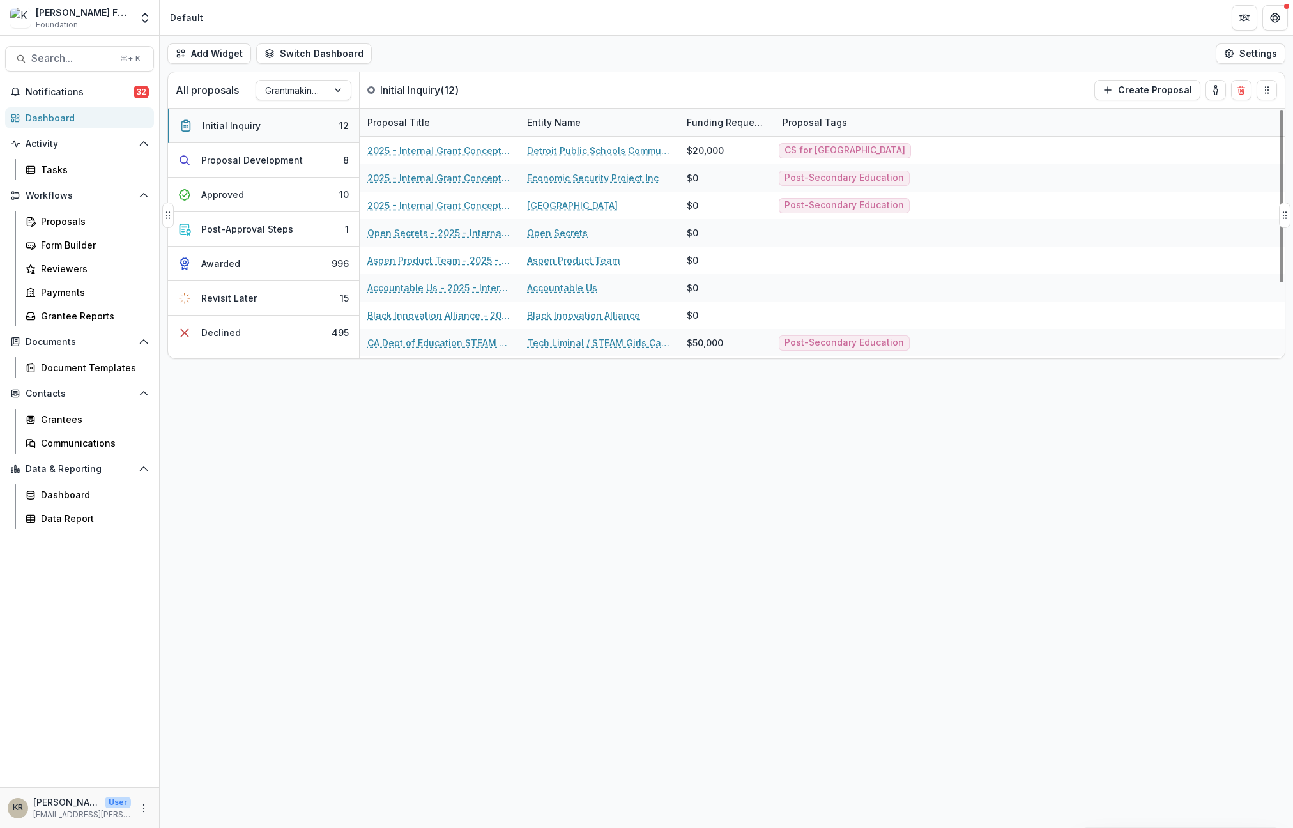
click at [249, 131] on div "Initial Inquiry" at bounding box center [232, 125] width 58 height 13
click at [84, 228] on link "Proposals" at bounding box center [87, 221] width 134 height 21
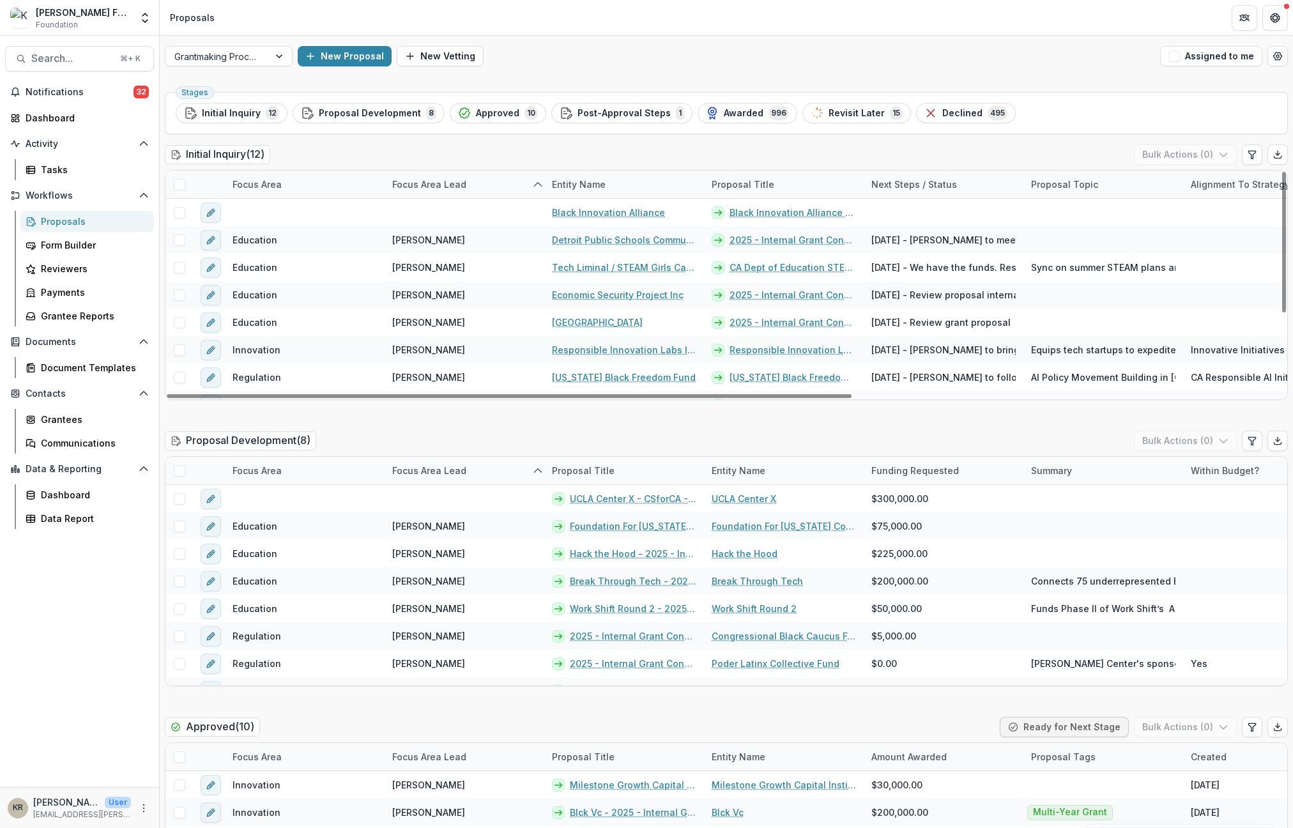
click at [541, 185] on polyline "sorted ascending" at bounding box center [537, 184] width 7 height 4
click at [534, 187] on icon "sorted ascending" at bounding box center [538, 185] width 10 height 10
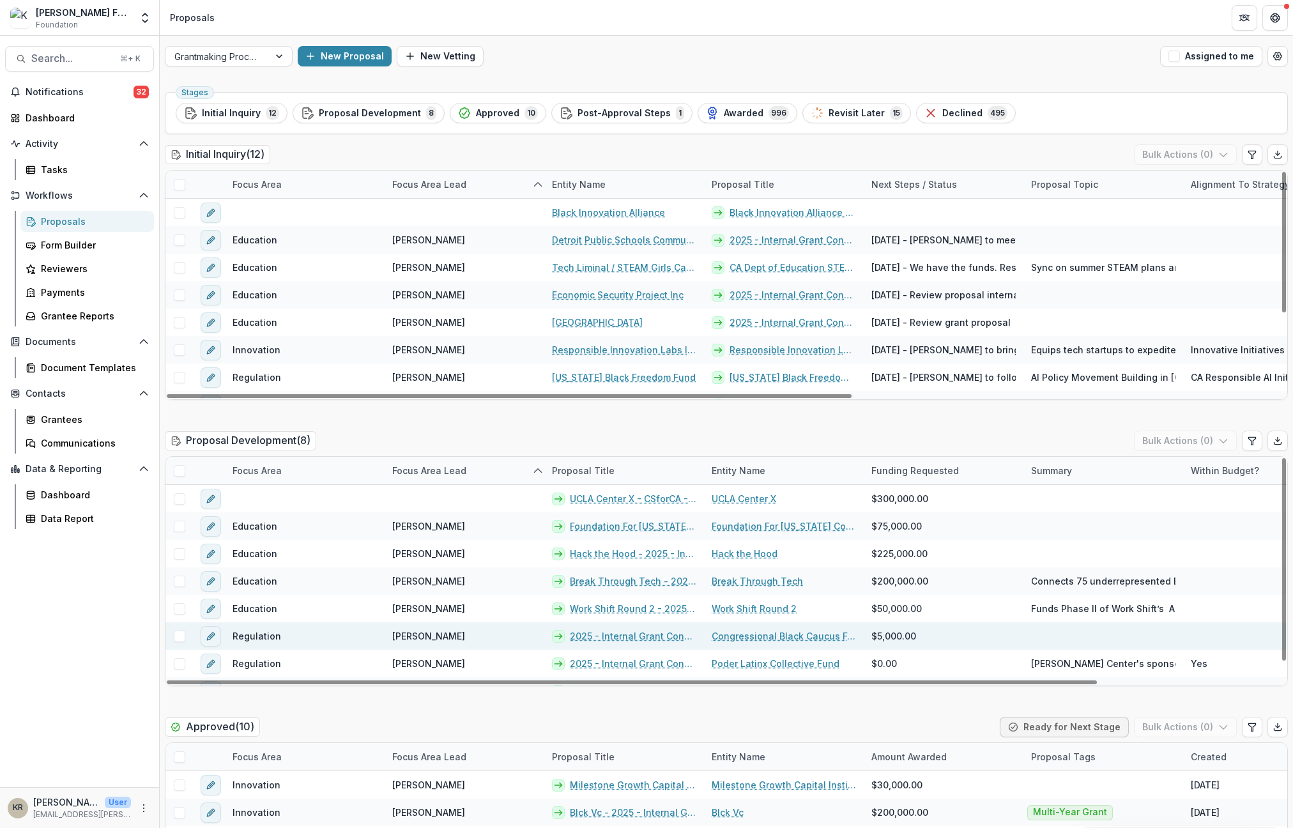
click at [510, 639] on div "[PERSON_NAME]" at bounding box center [465, 635] width 160 height 27
